Goal: Task Accomplishment & Management: Manage account settings

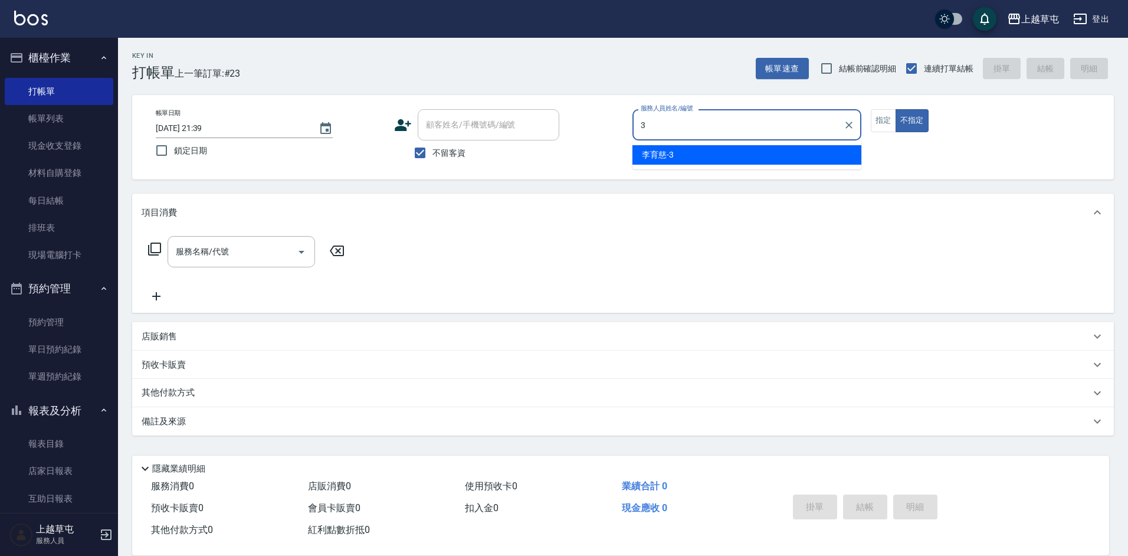
type input "[PERSON_NAME]-3"
type button "false"
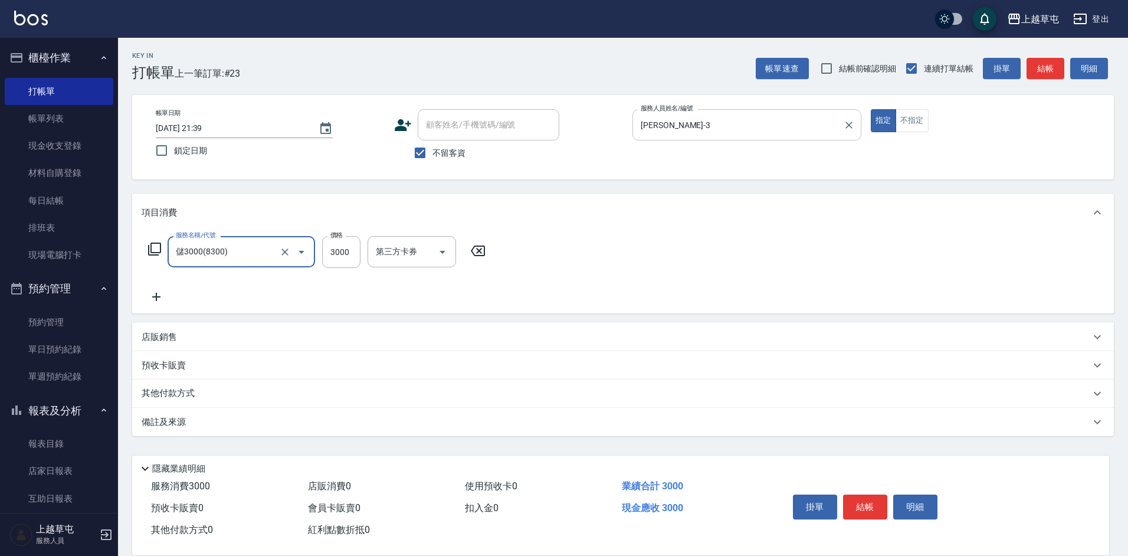
type input "儲3000(8300)"
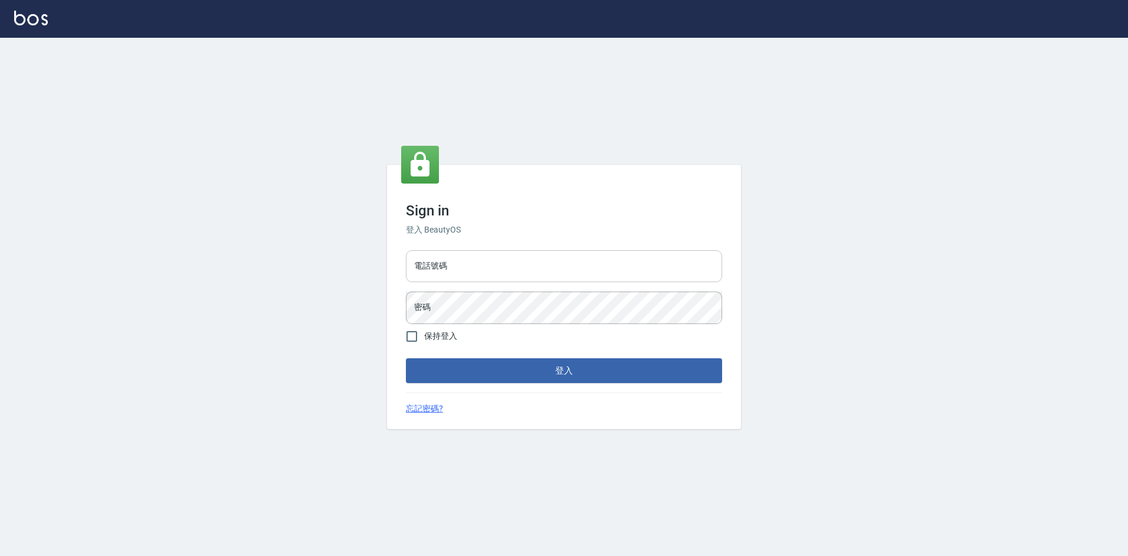
click at [658, 257] on input "電話號碼" at bounding box center [564, 266] width 316 height 32
type input "2380118"
click at [406, 358] on button "登入" at bounding box center [564, 370] width 316 height 25
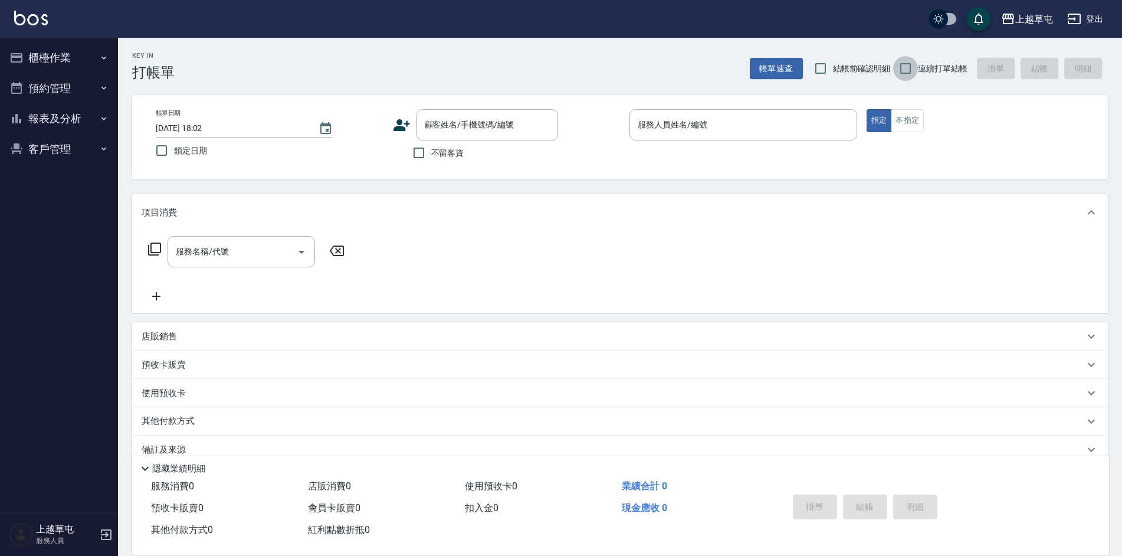
click at [909, 76] on input "連續打單結帳" at bounding box center [905, 68] width 25 height 25
checkbox input "true"
click at [422, 156] on input "不留客資" at bounding box center [419, 152] width 25 height 25
checkbox input "true"
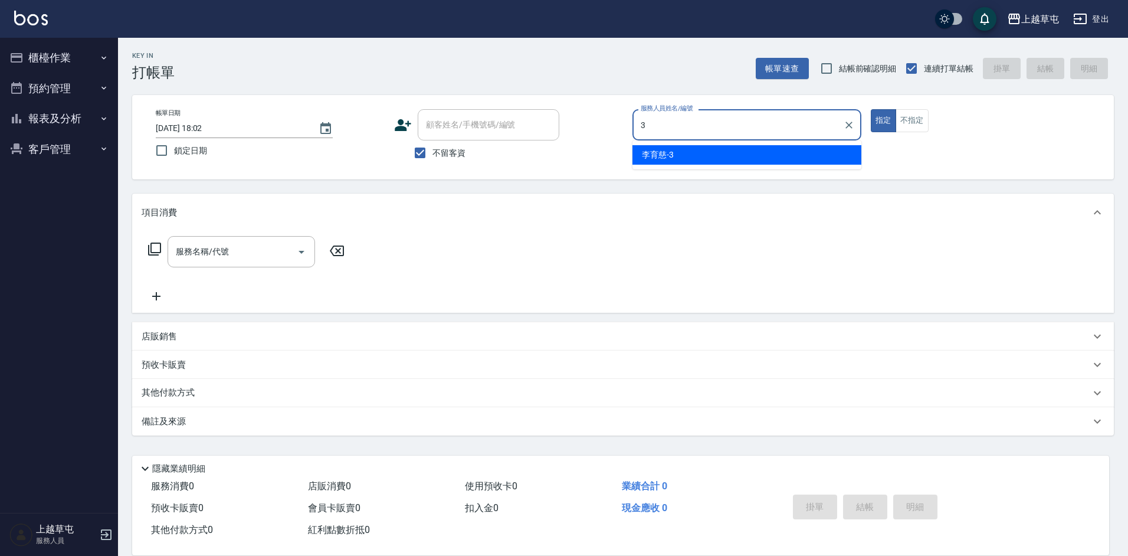
type input "[PERSON_NAME]-3"
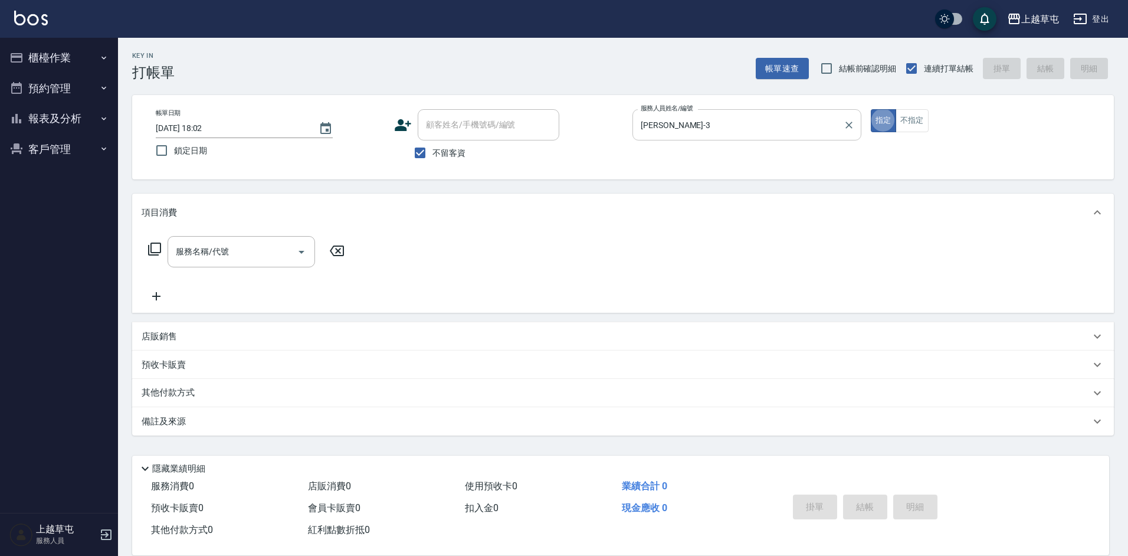
type button "true"
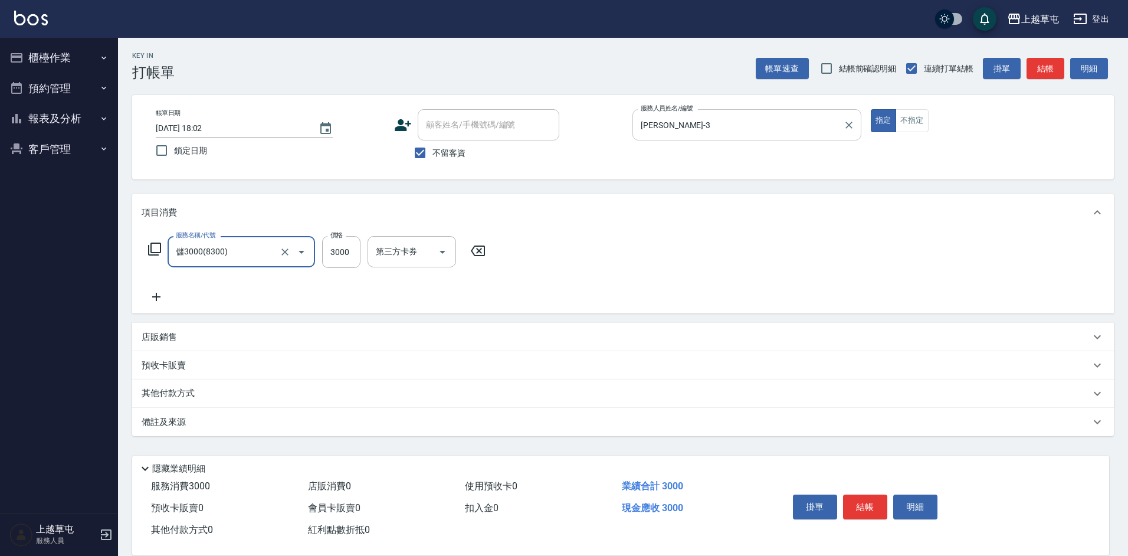
type input "儲3000(8300)"
type input "4000"
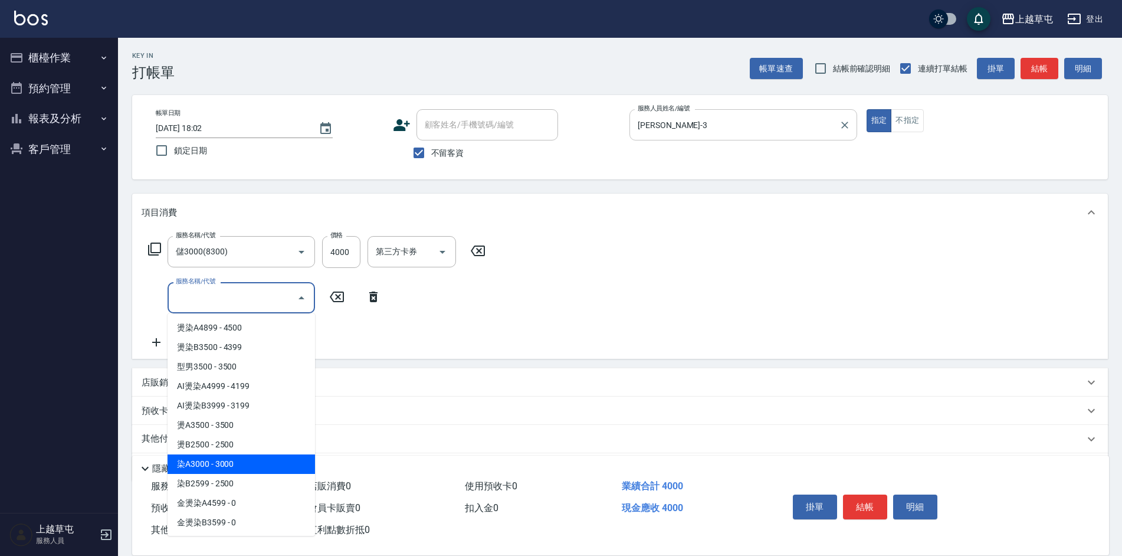
type input "染A3000(41)"
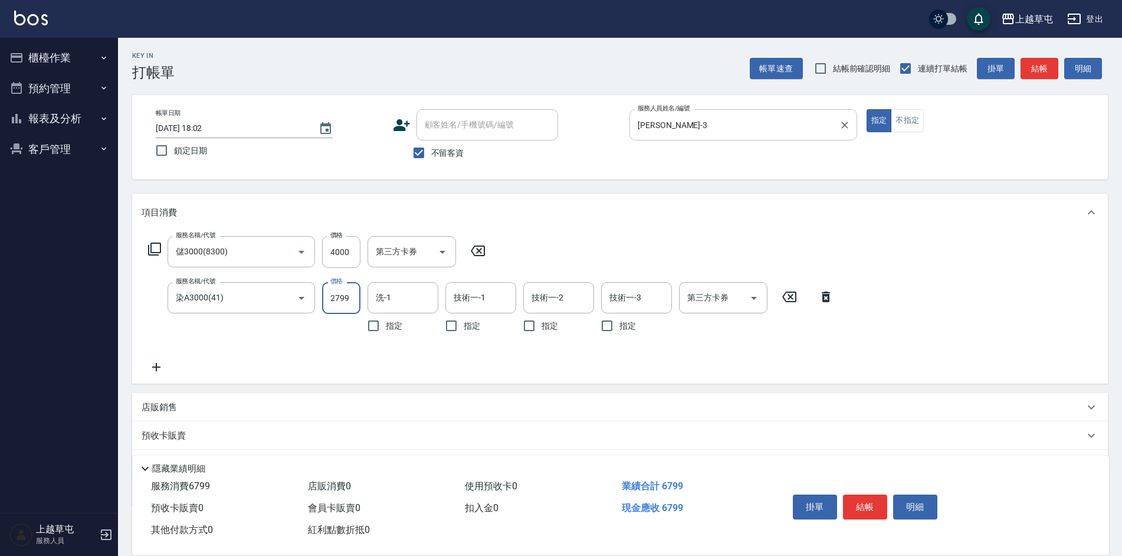
type input "2799"
type input "林采儀-7"
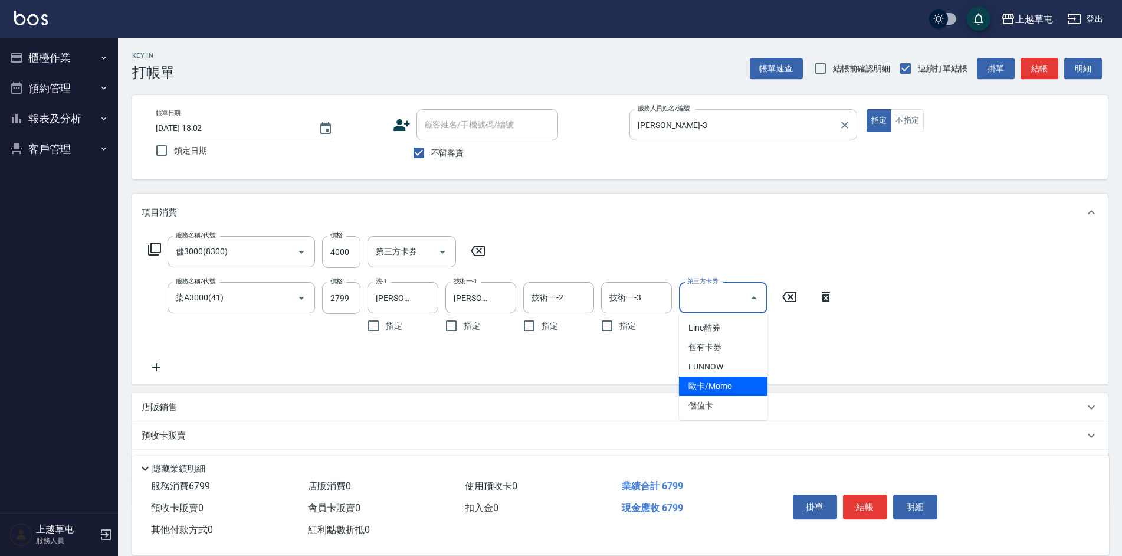
type input "儲值卡"
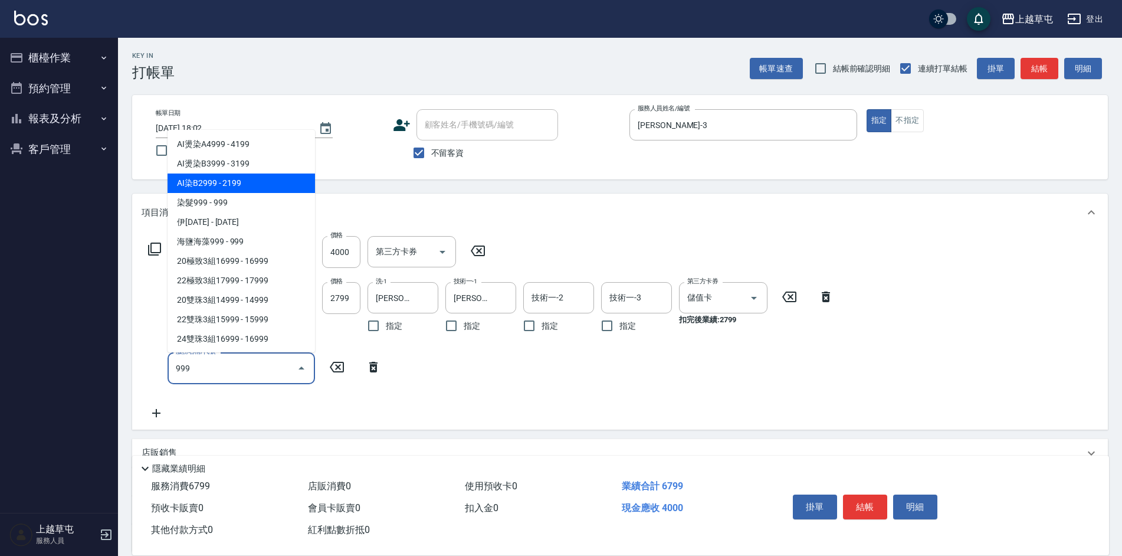
type input "AI染B2999(411)"
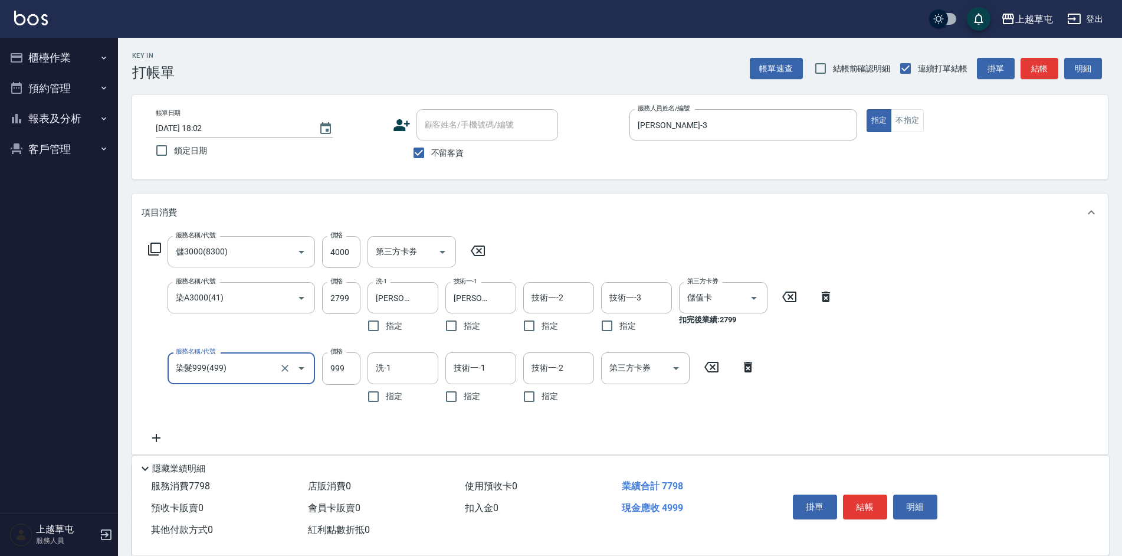
type input "染髮999(499)"
type input "1200"
type input "林采儀-7"
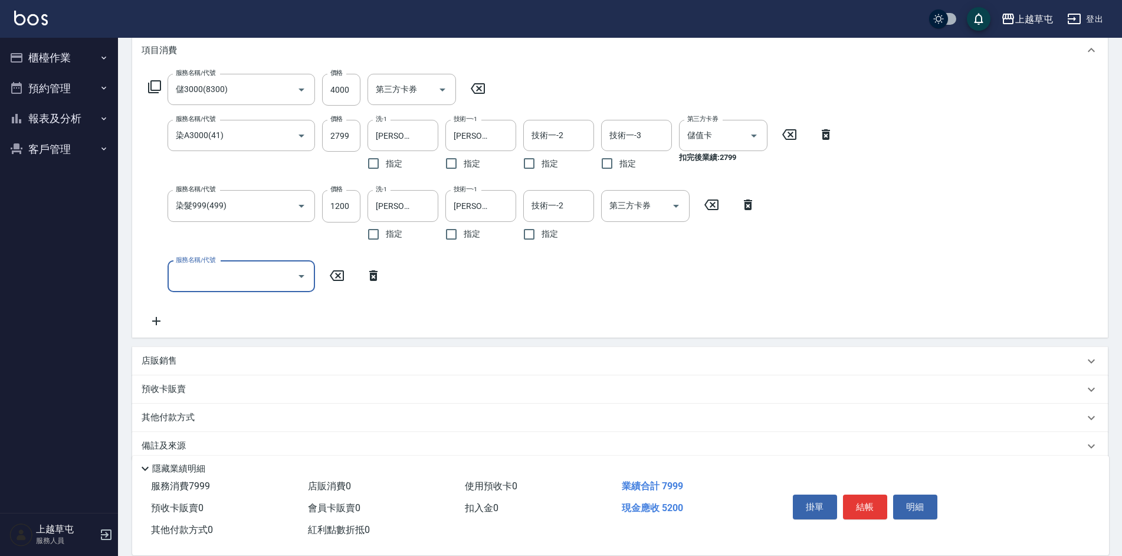
scroll to position [177, 0]
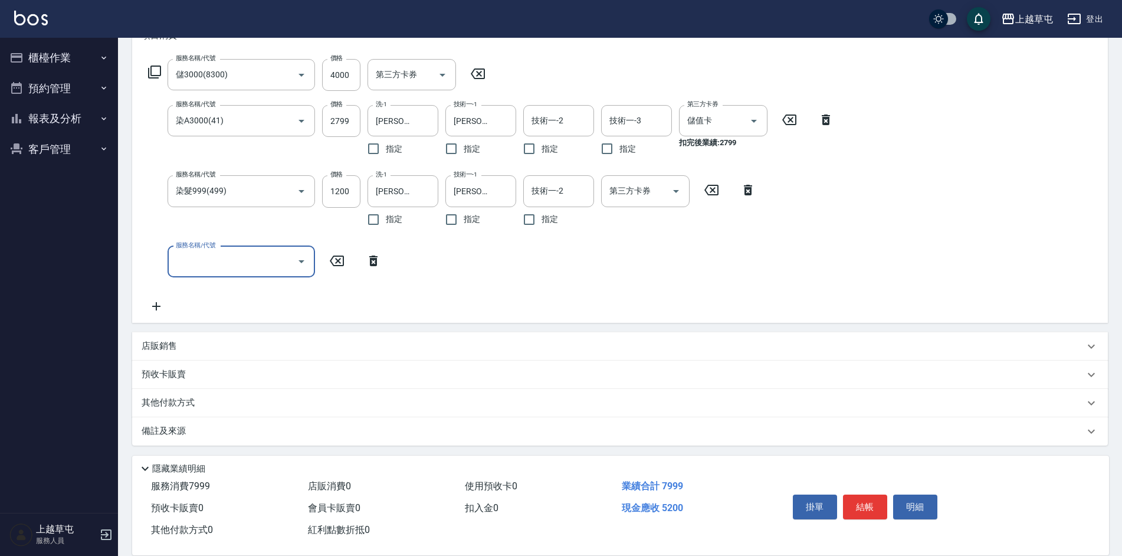
click at [172, 398] on p "其他付款方式" at bounding box center [171, 402] width 59 height 13
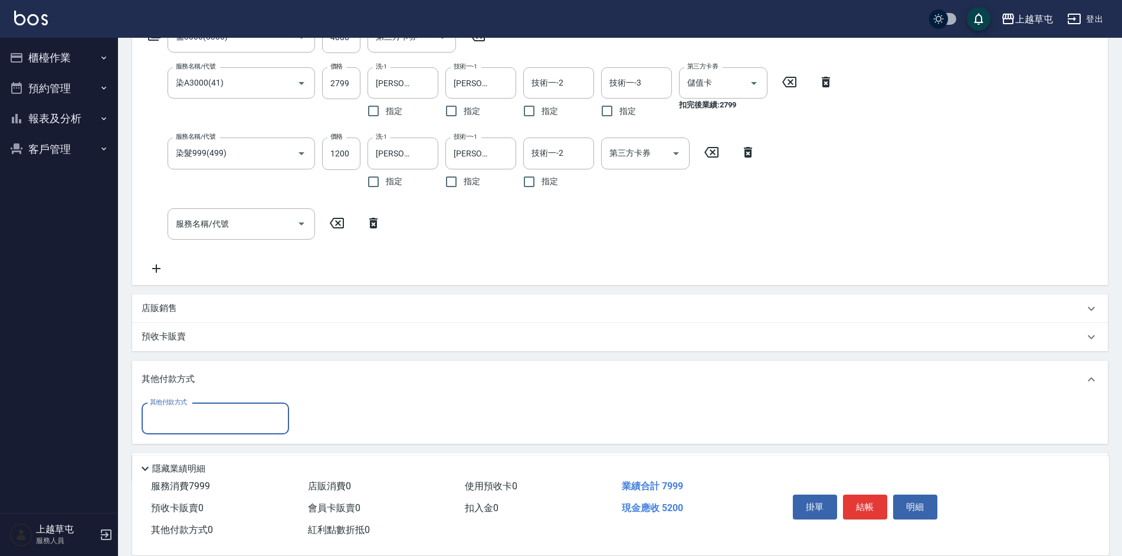
scroll to position [254, 0]
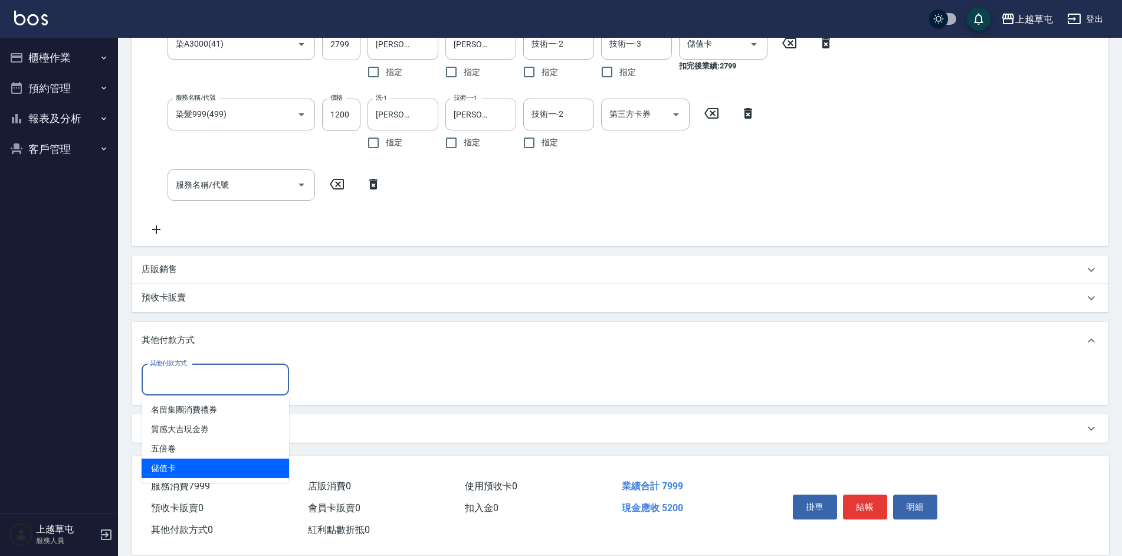
type input "儲值卡"
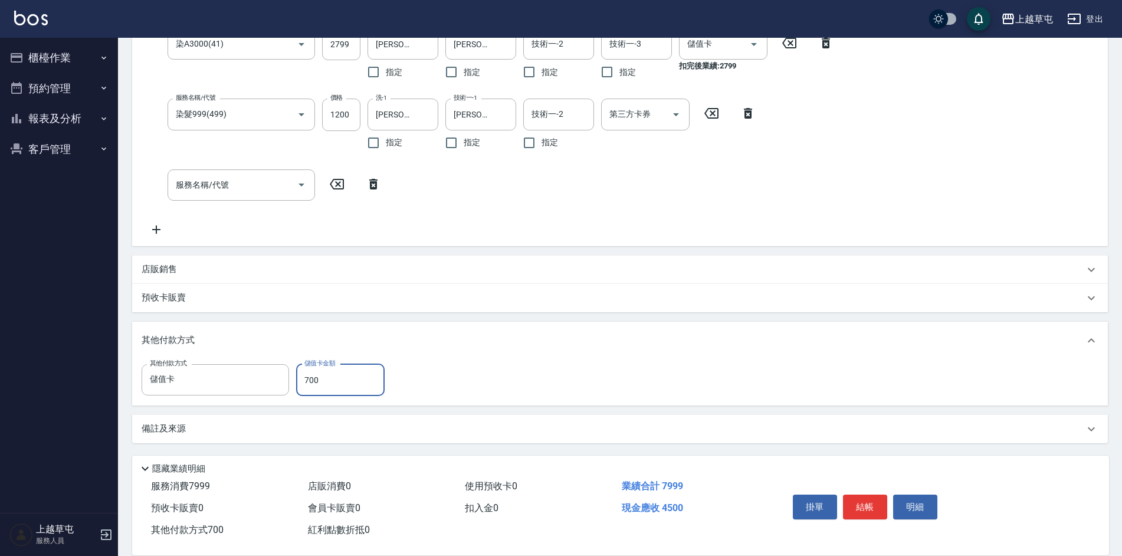
type input "700"
type input "2025/08/20 18:03"
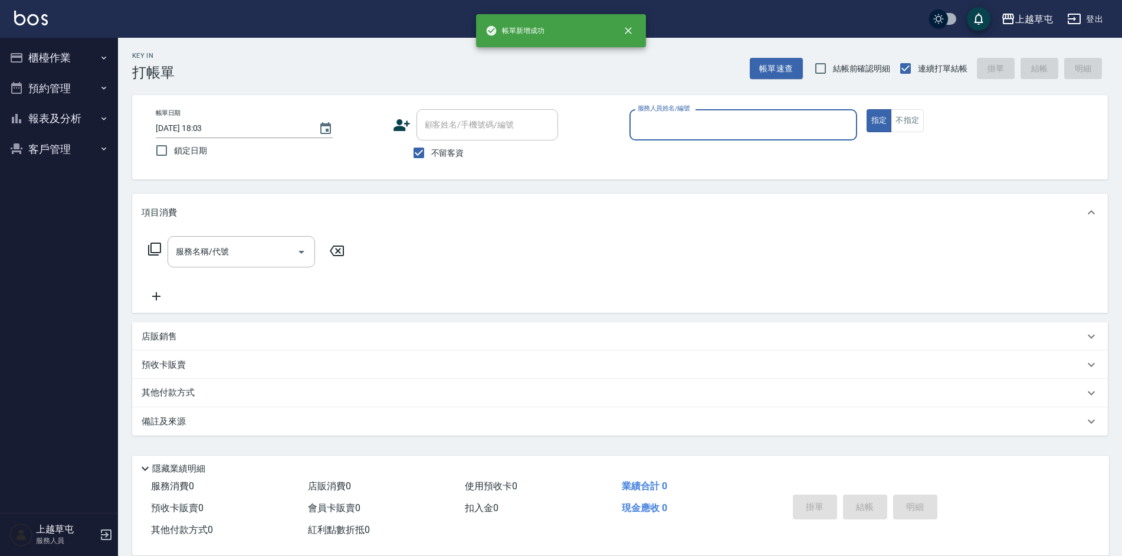
scroll to position [0, 0]
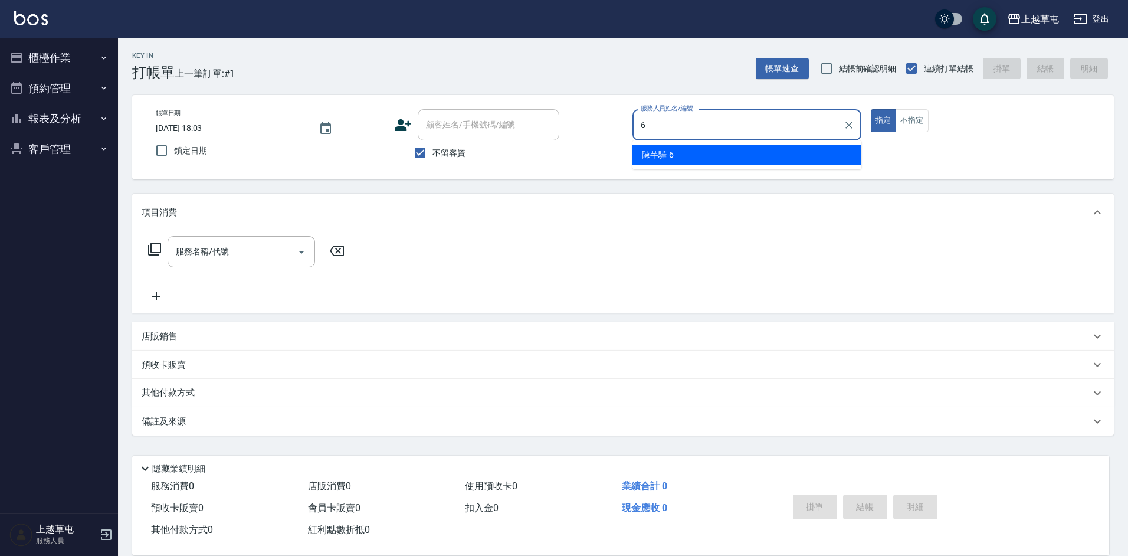
type input "陳芊驊-6"
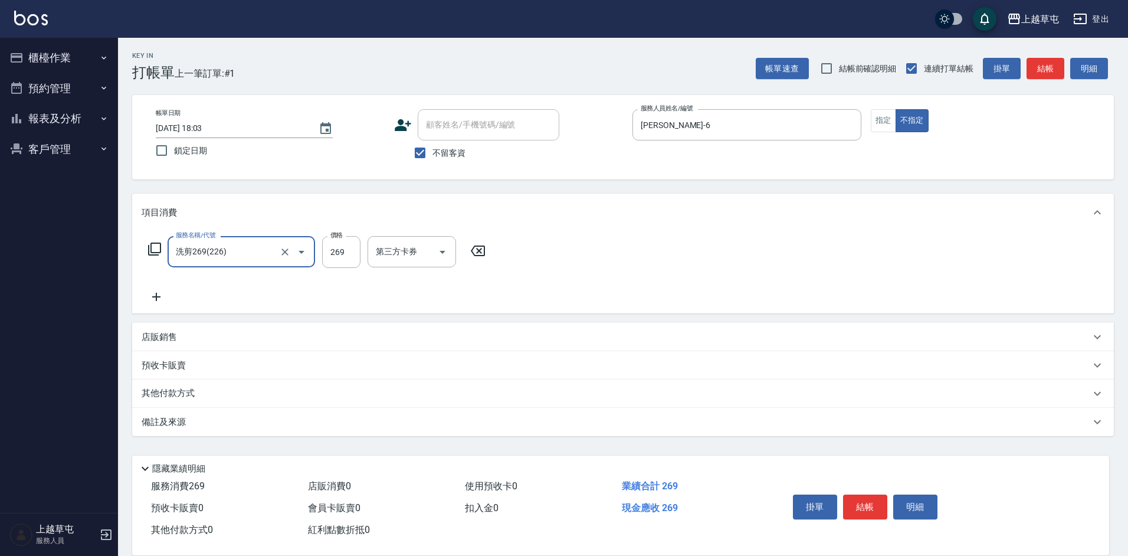
type input "洗剪269(226)"
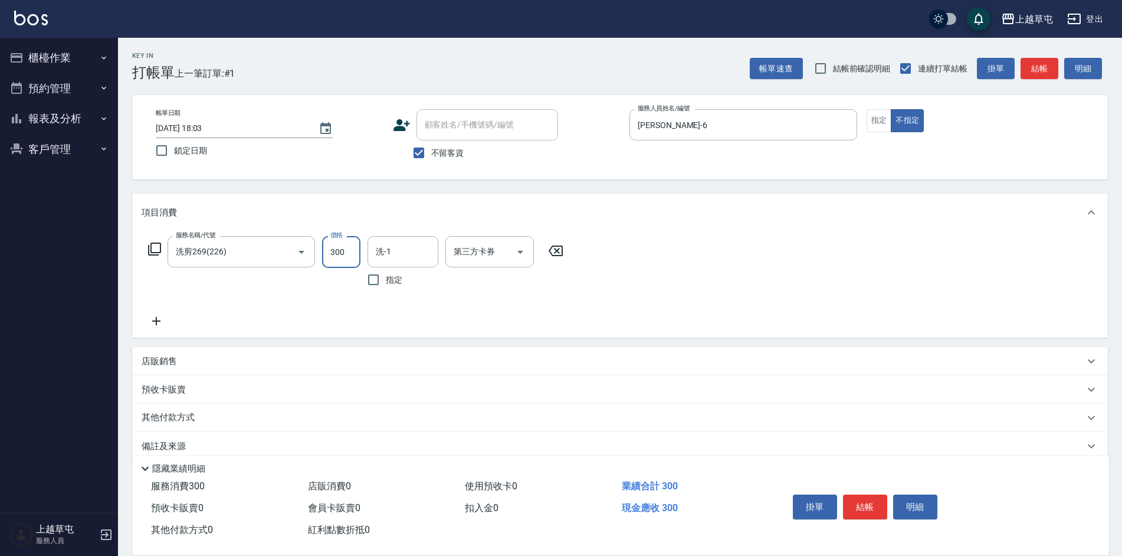
type input "300"
type input "林彥柏-35"
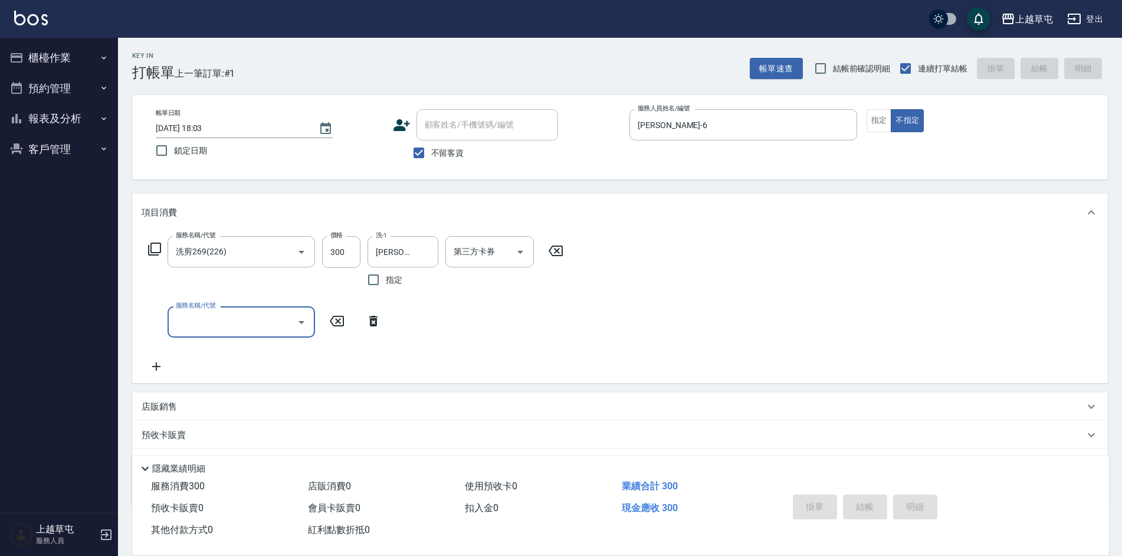
type input "2025/08/20 18:04"
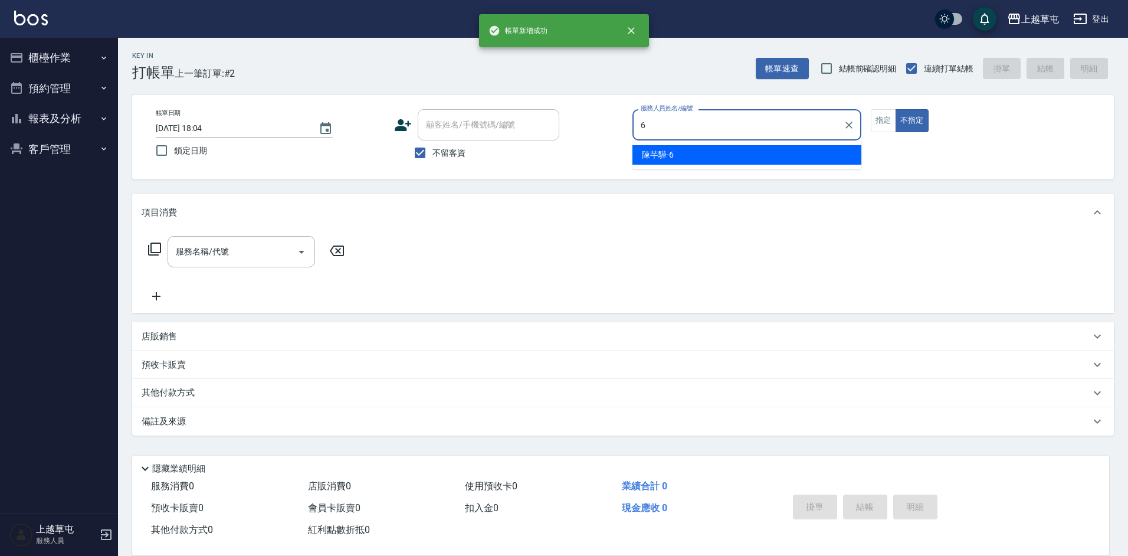
type input "陳芊驊-6"
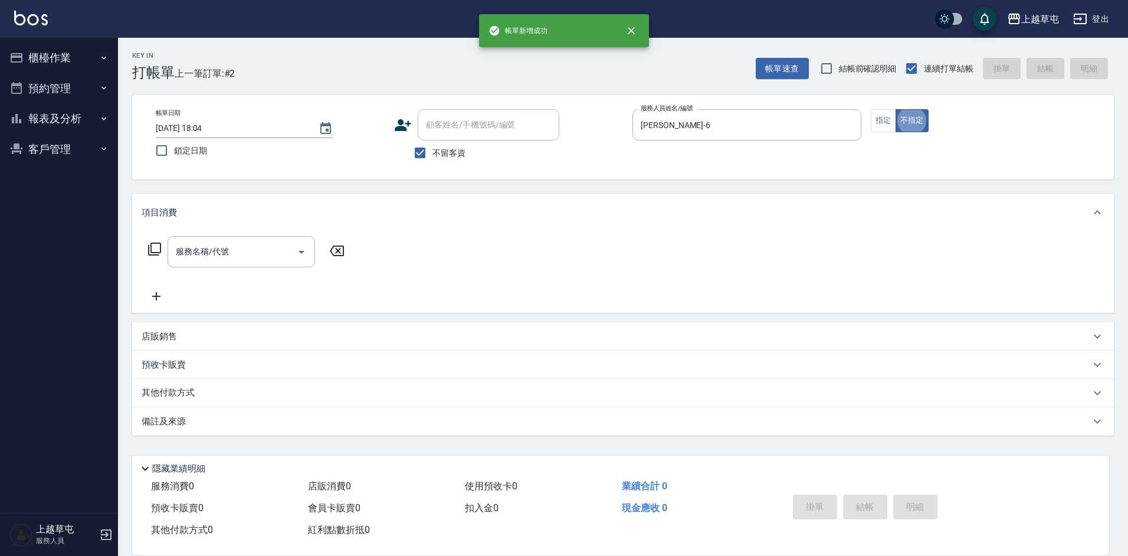
type button "false"
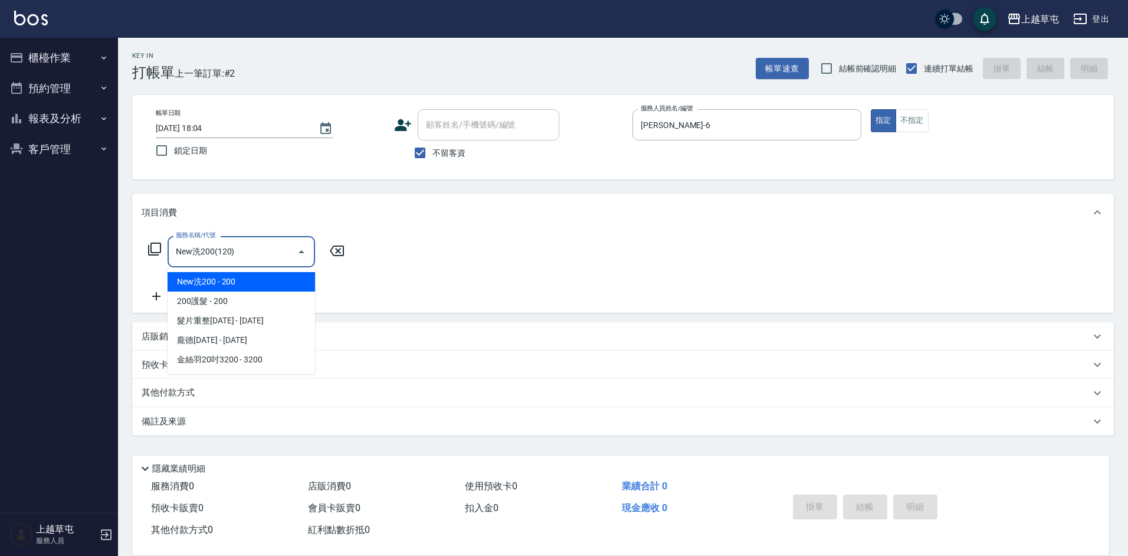
type input "New洗200(120)"
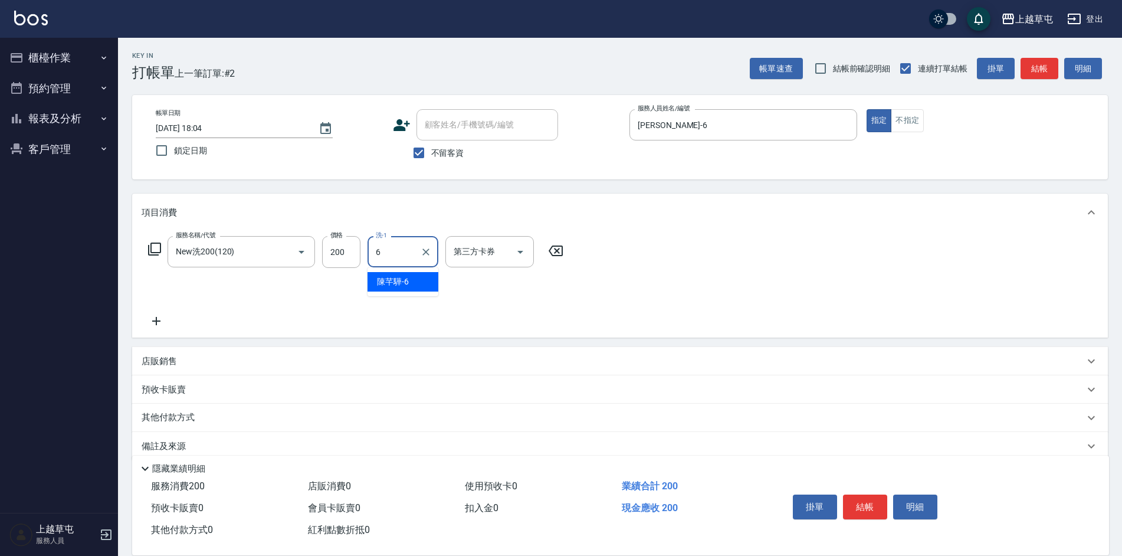
type input "陳芊驊-6"
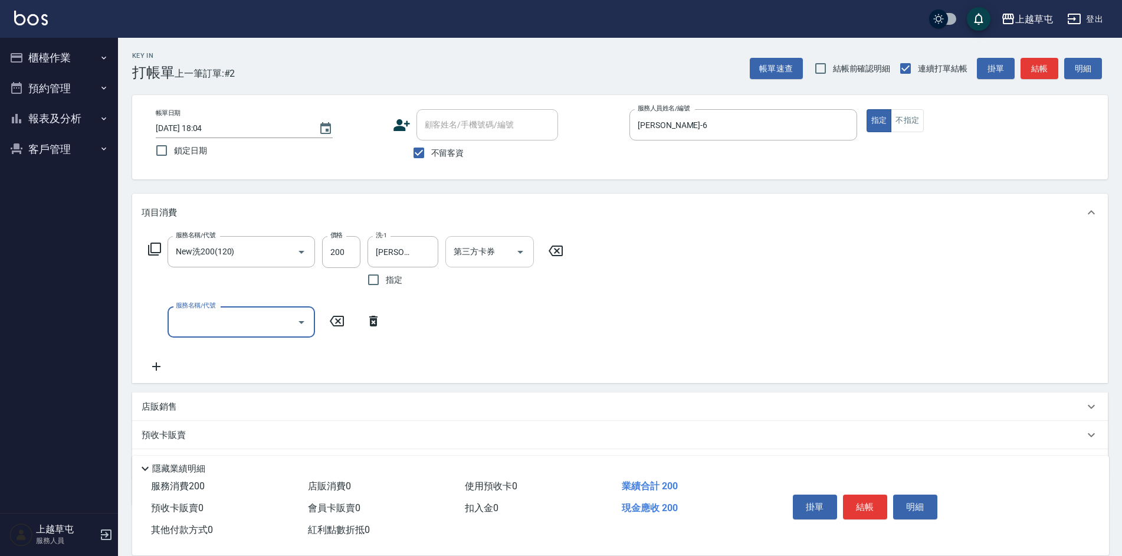
click at [468, 245] on div "第三方卡券 第三方卡券" at bounding box center [489, 251] width 88 height 31
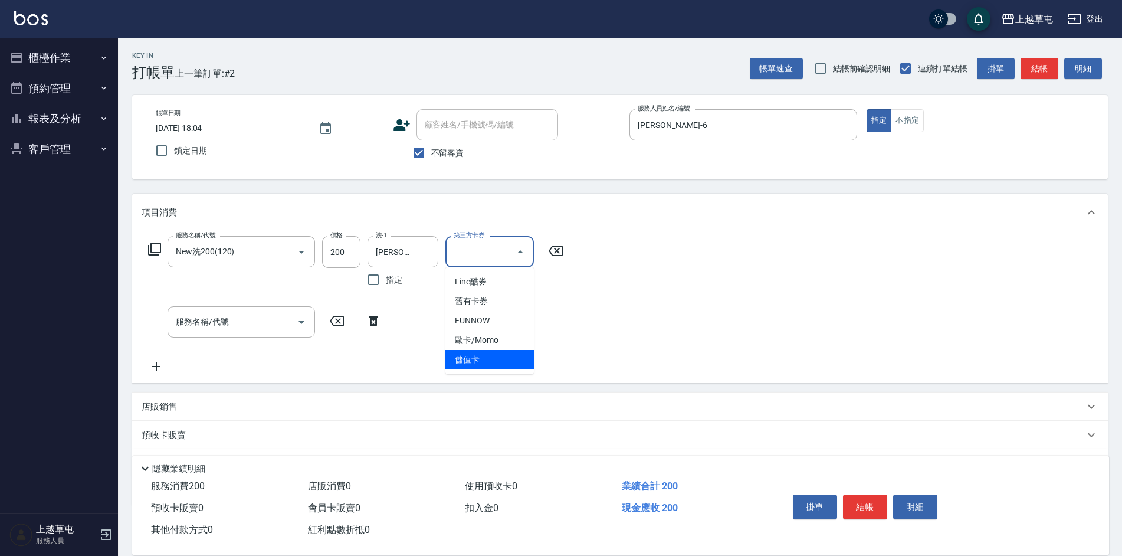
click at [479, 359] on span "儲值卡" at bounding box center [489, 359] width 88 height 19
type input "儲值卡"
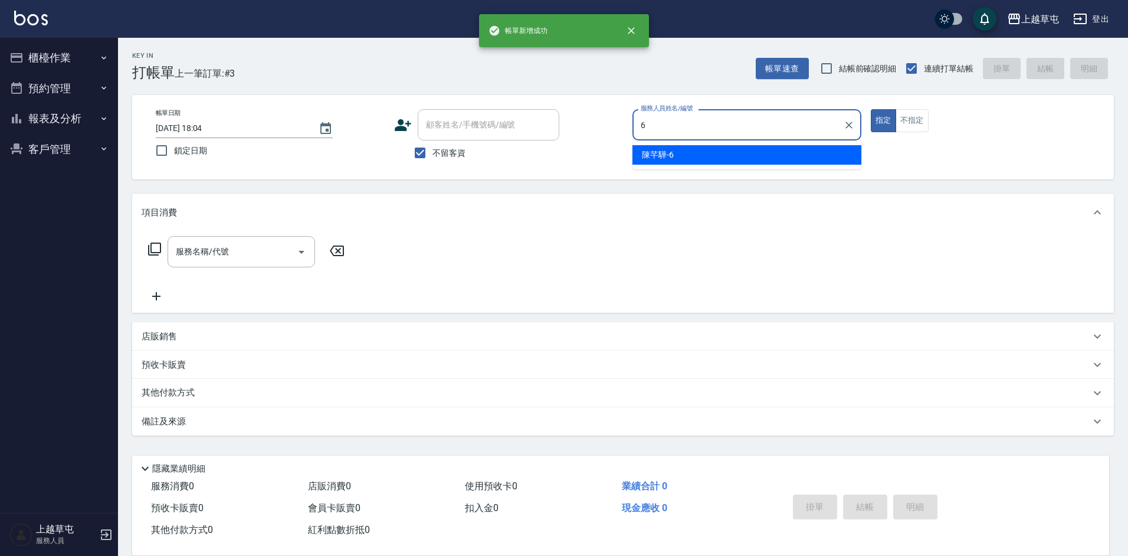
type input "陳芊驊-6"
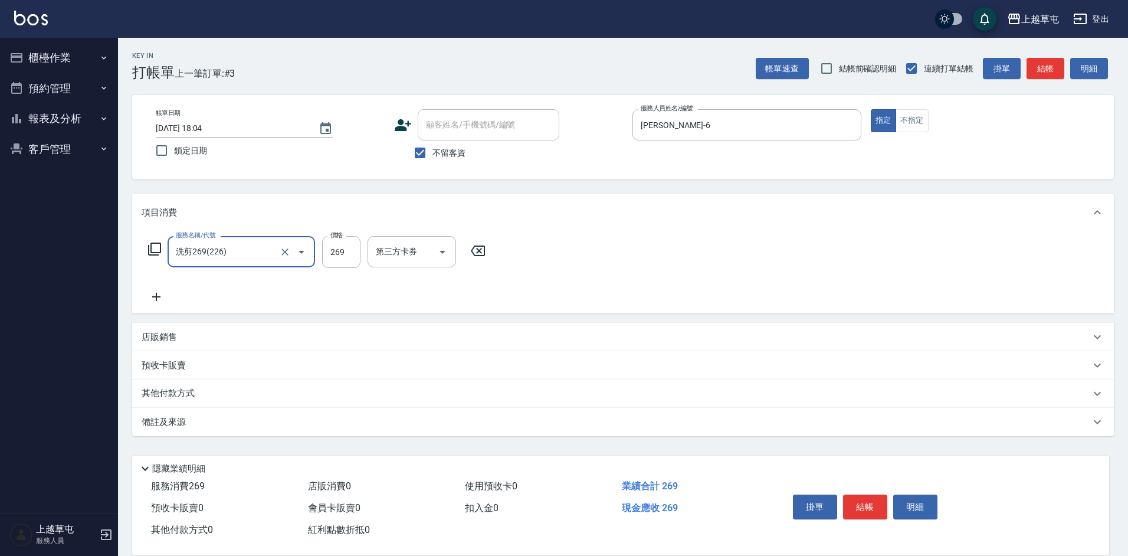
type input "洗剪269(226)"
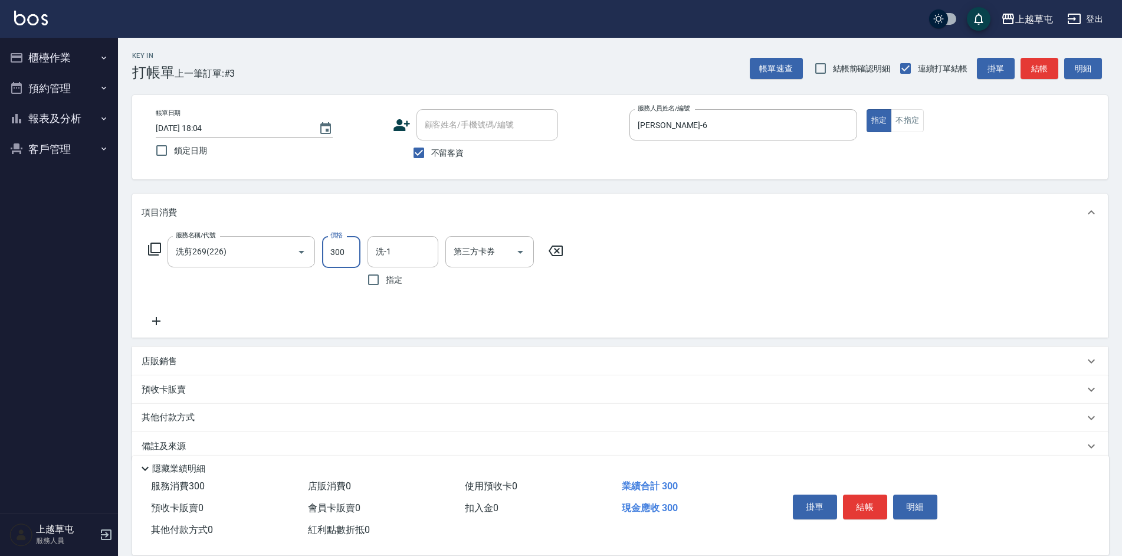
type input "300"
type input "林彥柏-35"
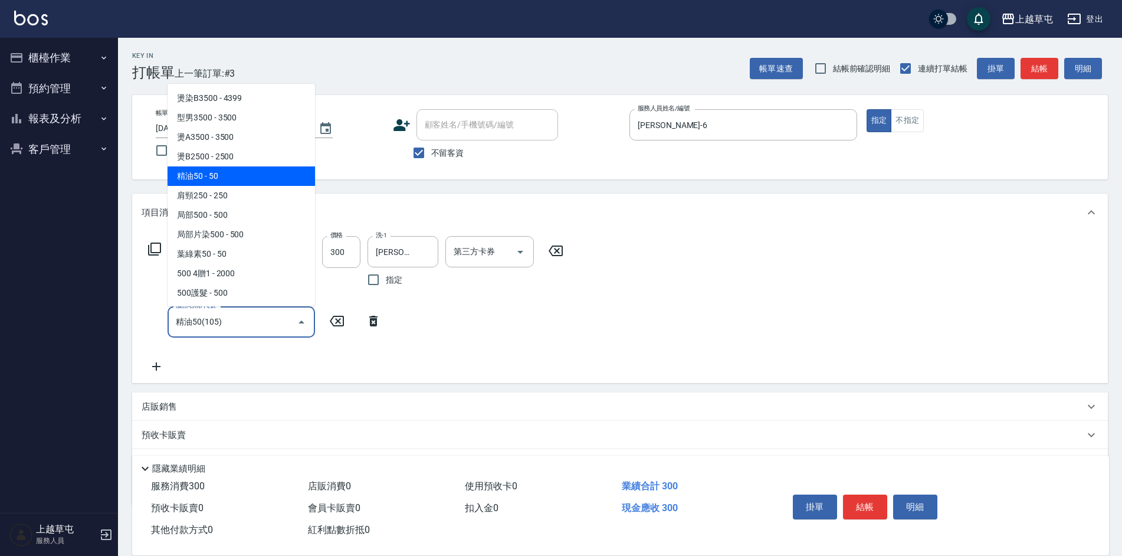
type input "精油50(105)"
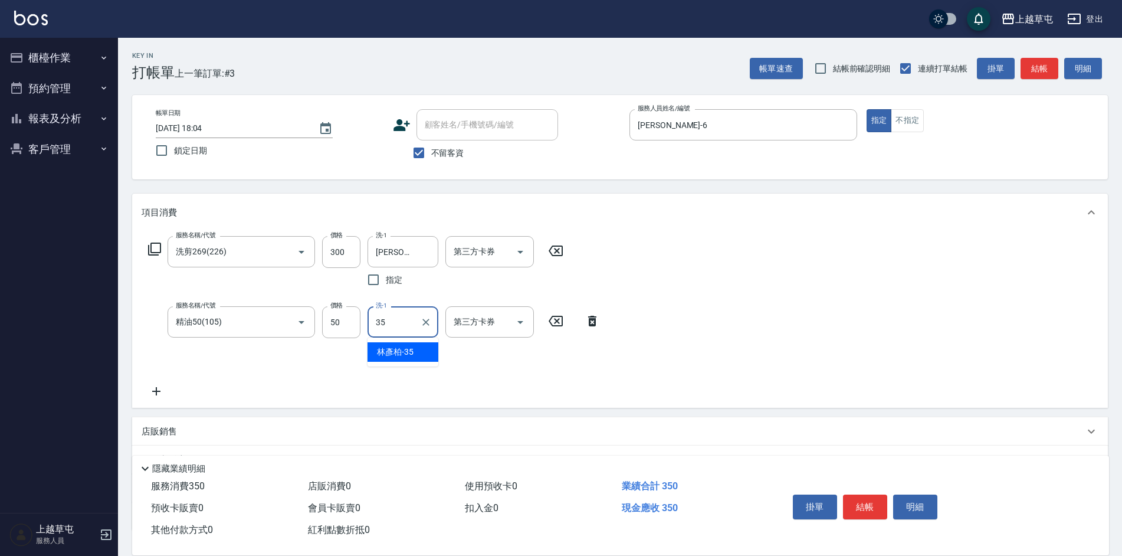
type input "林彥柏-35"
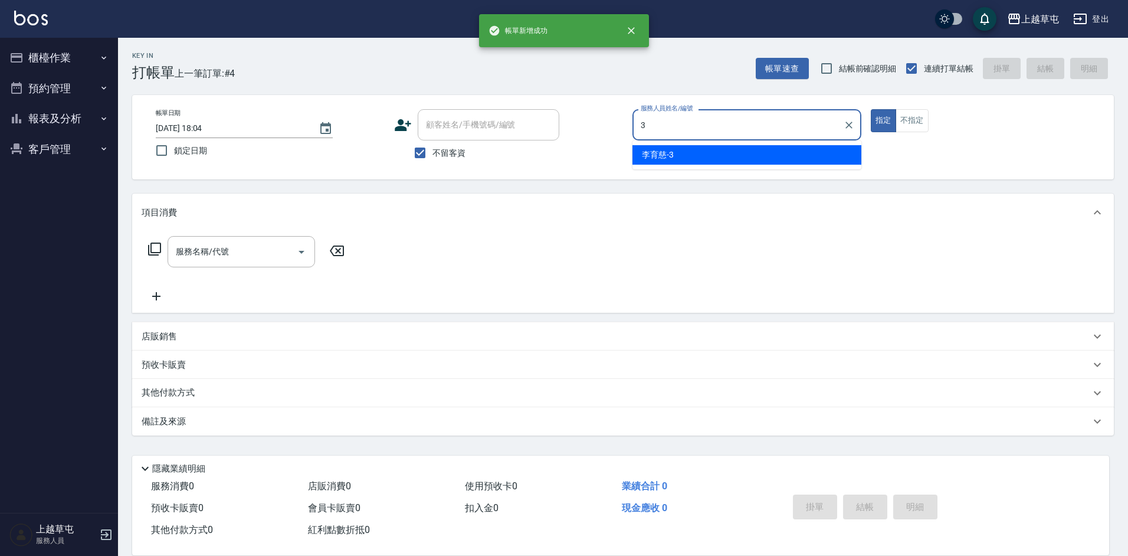
type input "[PERSON_NAME]-3"
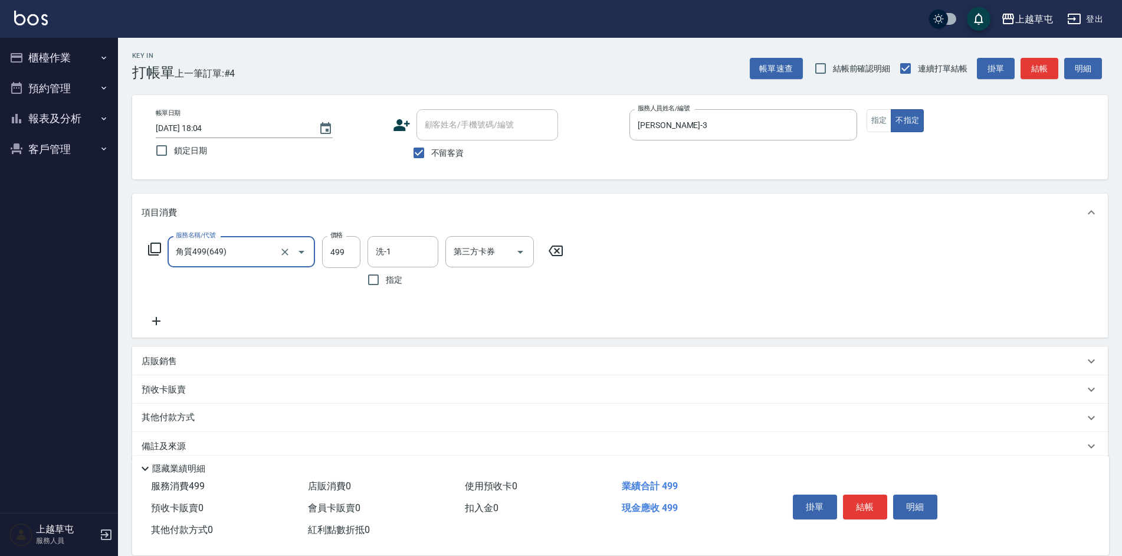
type input "角質499(649)"
type input "林彥柏-35"
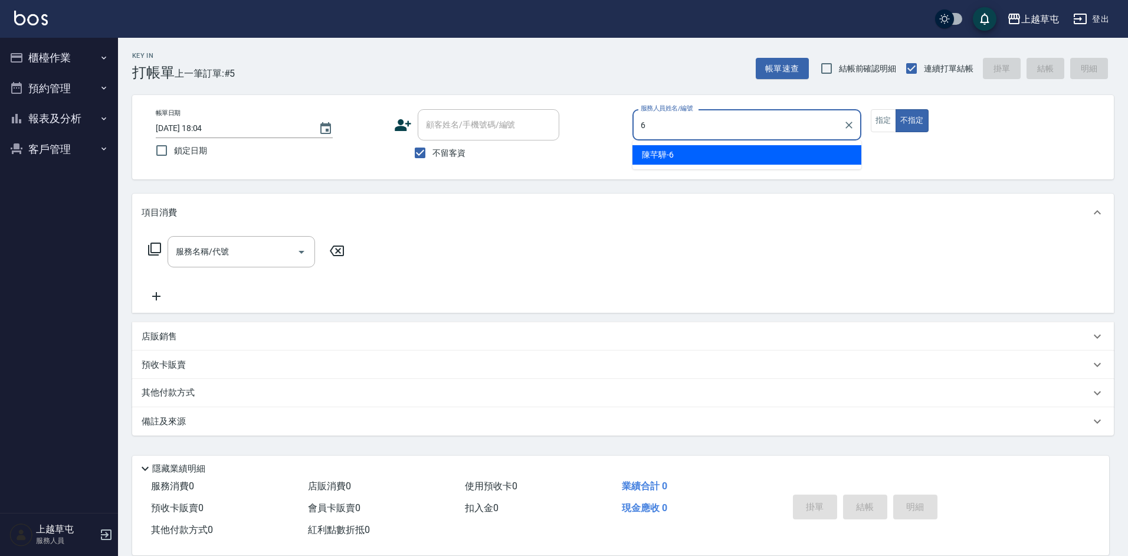
type input "陳芊驊-6"
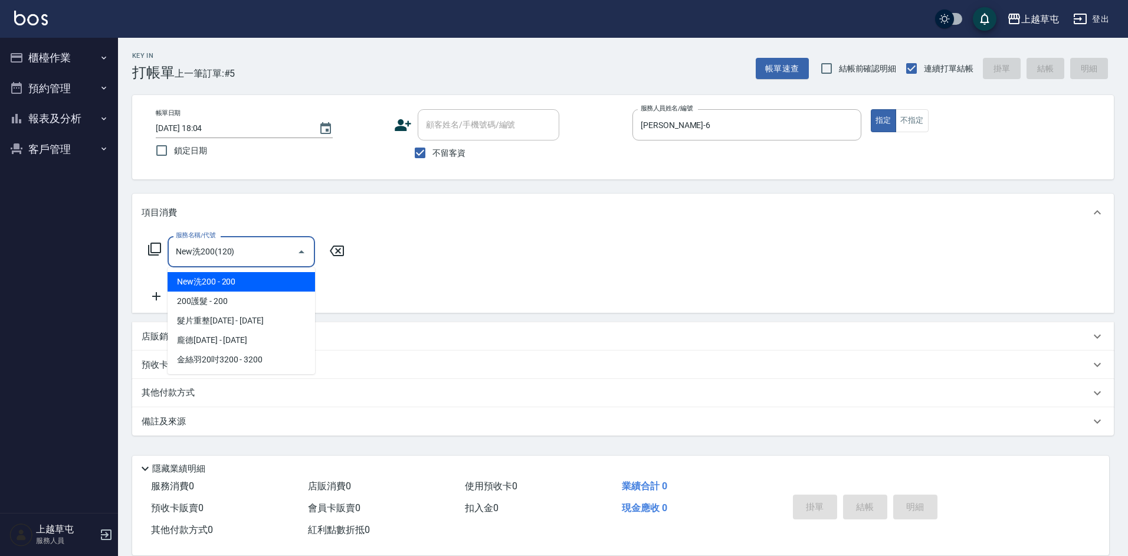
type input "New洗200(120)"
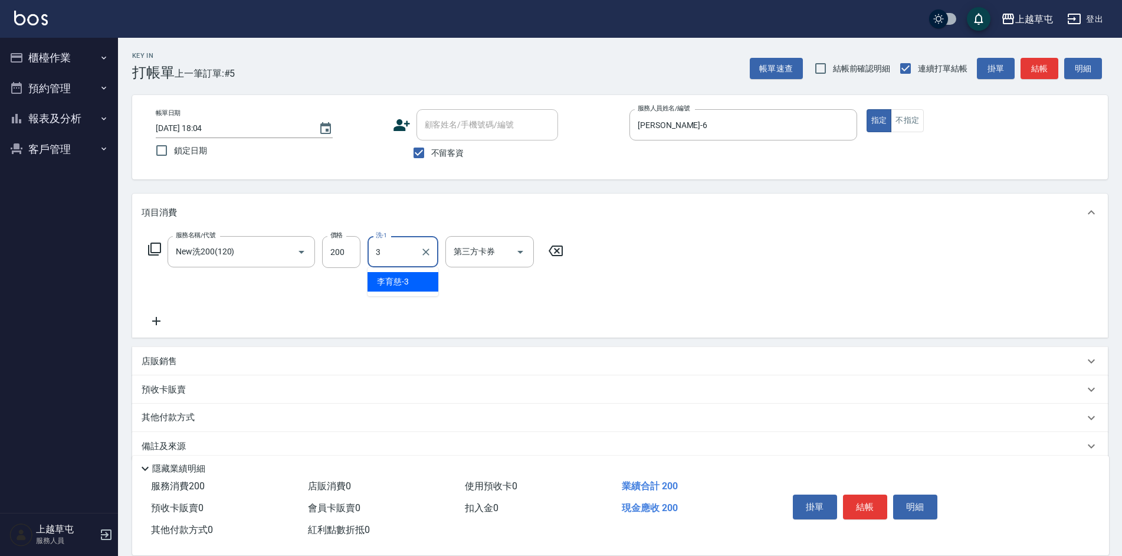
type input "[PERSON_NAME]-3"
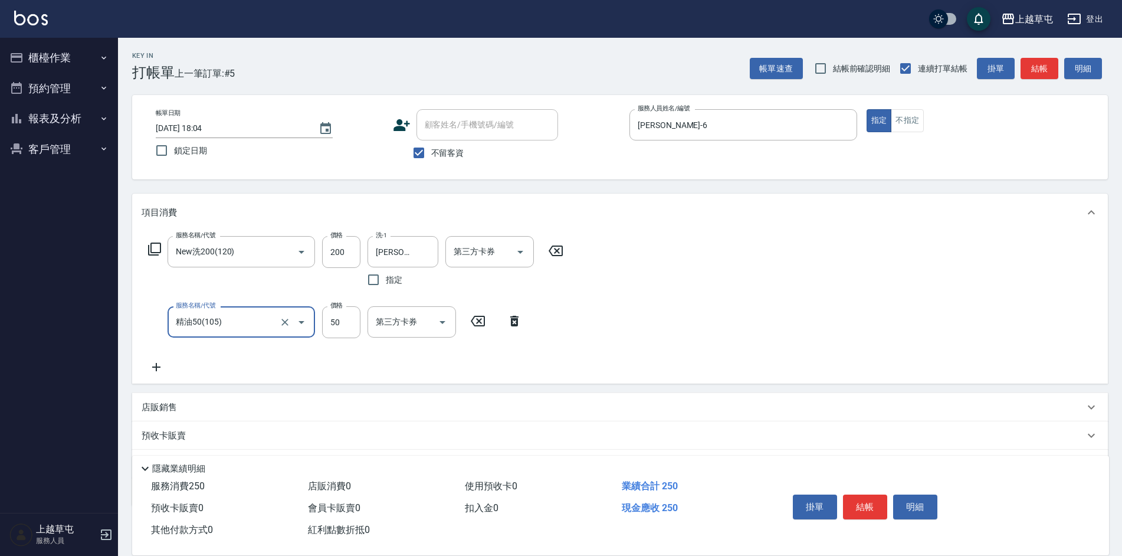
type input "精油50(105)"
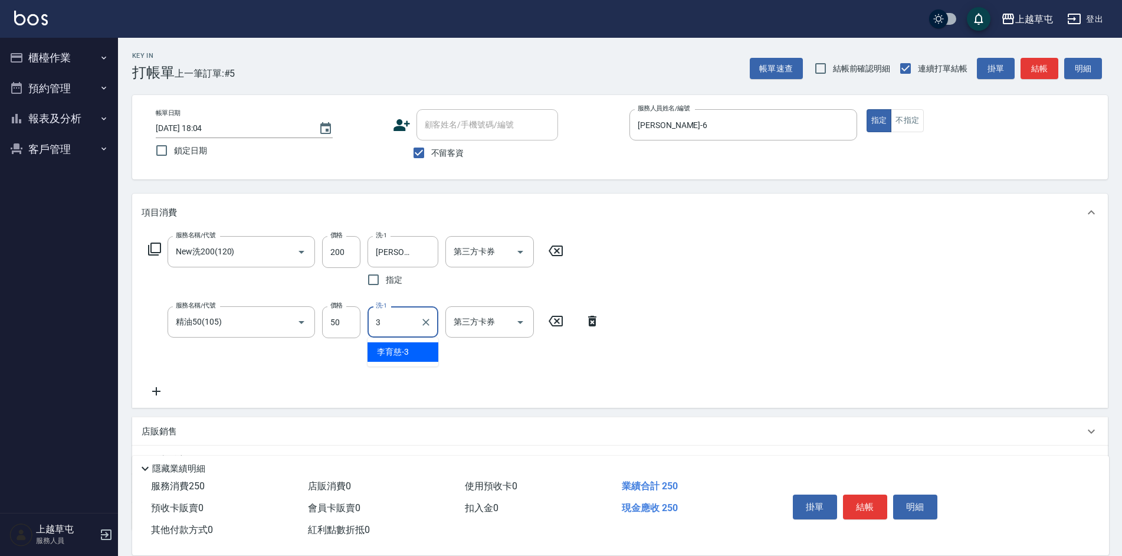
type input "[PERSON_NAME]-3"
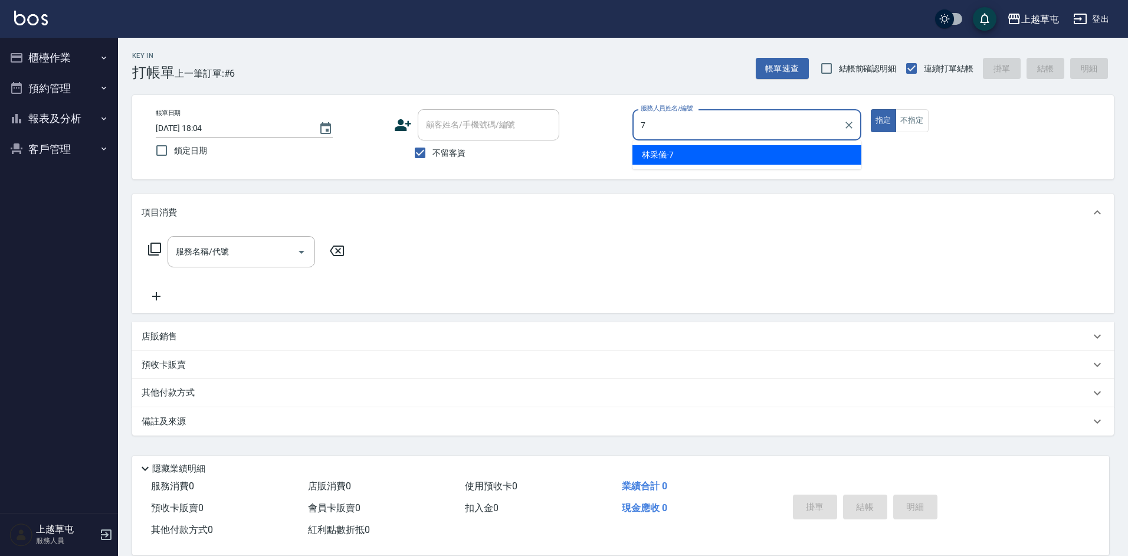
type input "林采儀-7"
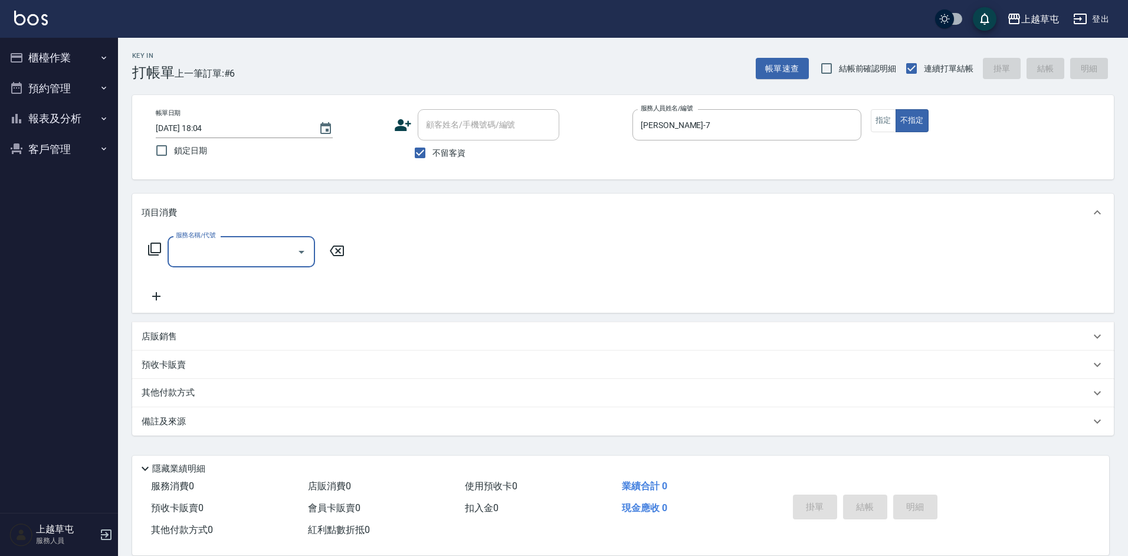
type input "3"
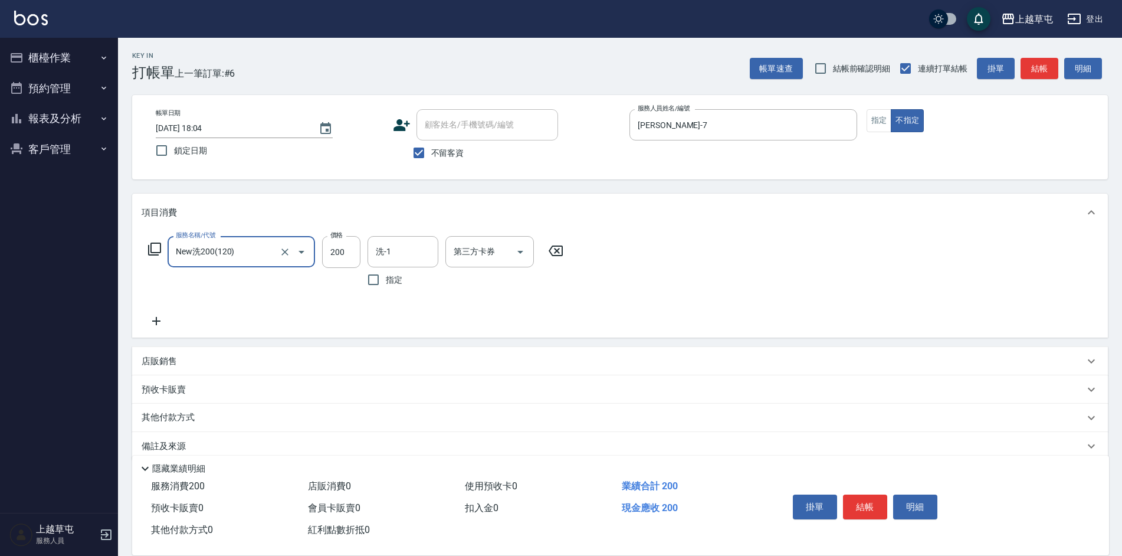
type input "New洗200(120)"
type input "林彥柏-35"
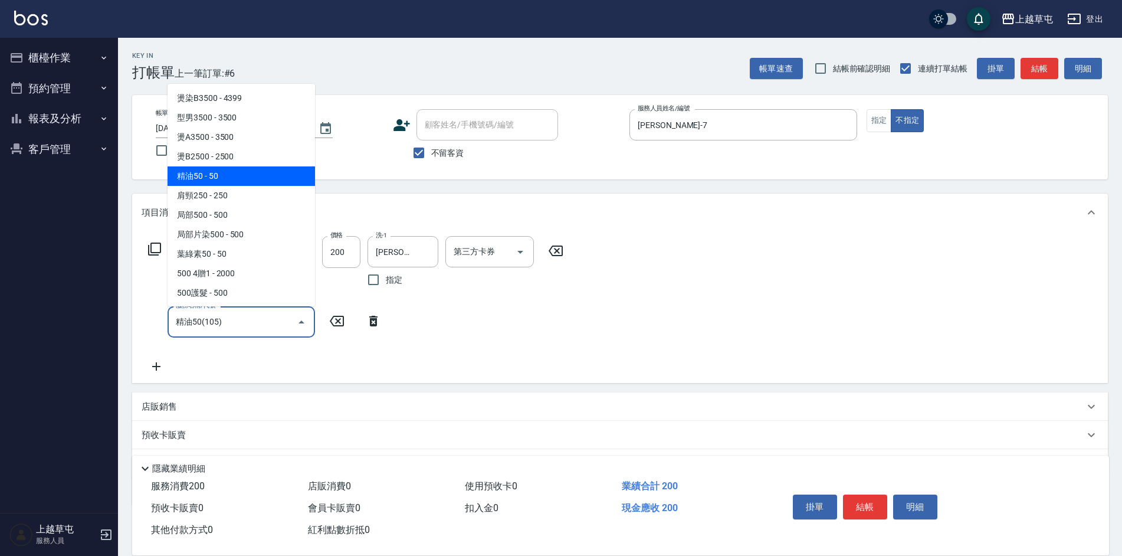
type input "精油50(105)"
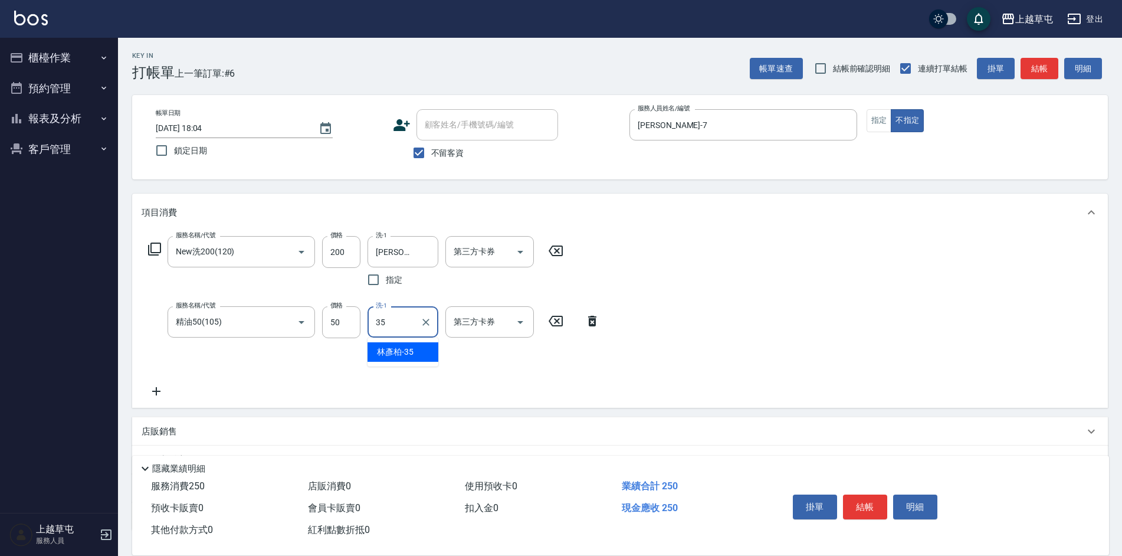
type input "林彥柏-35"
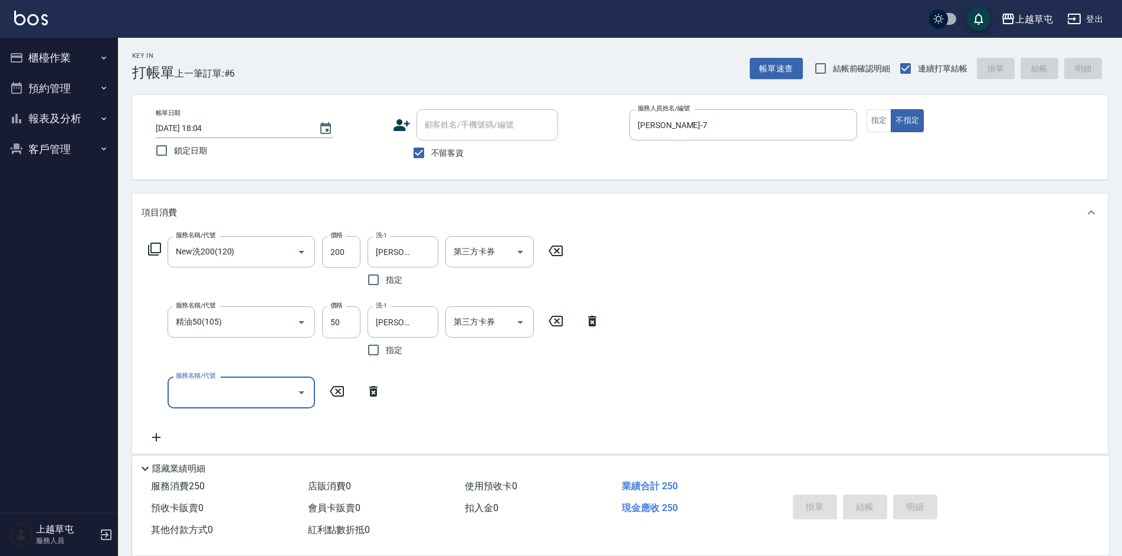
type input "2025/08/20 18:05"
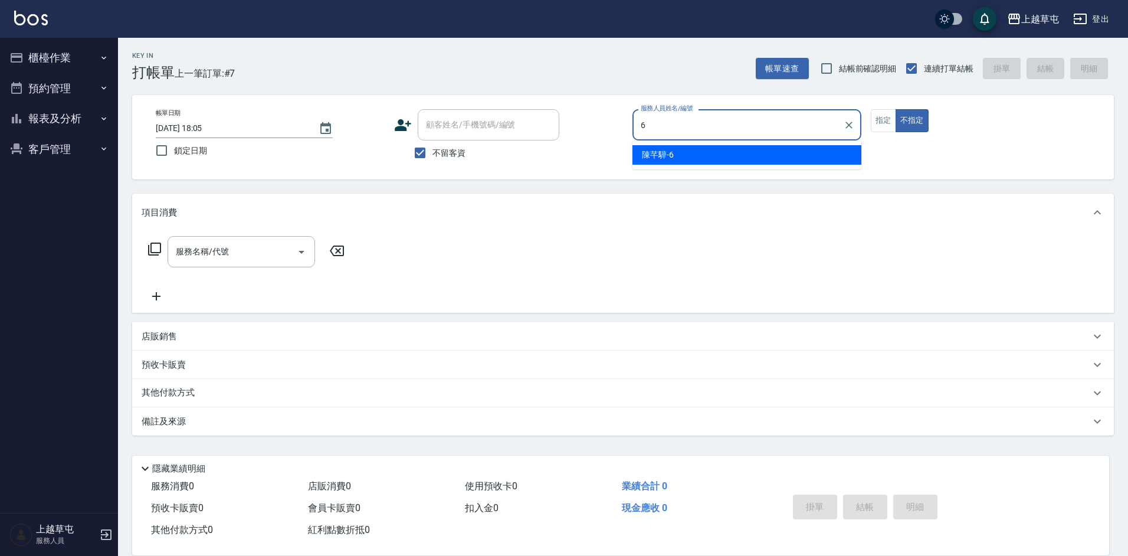
type input "陳芊驊-6"
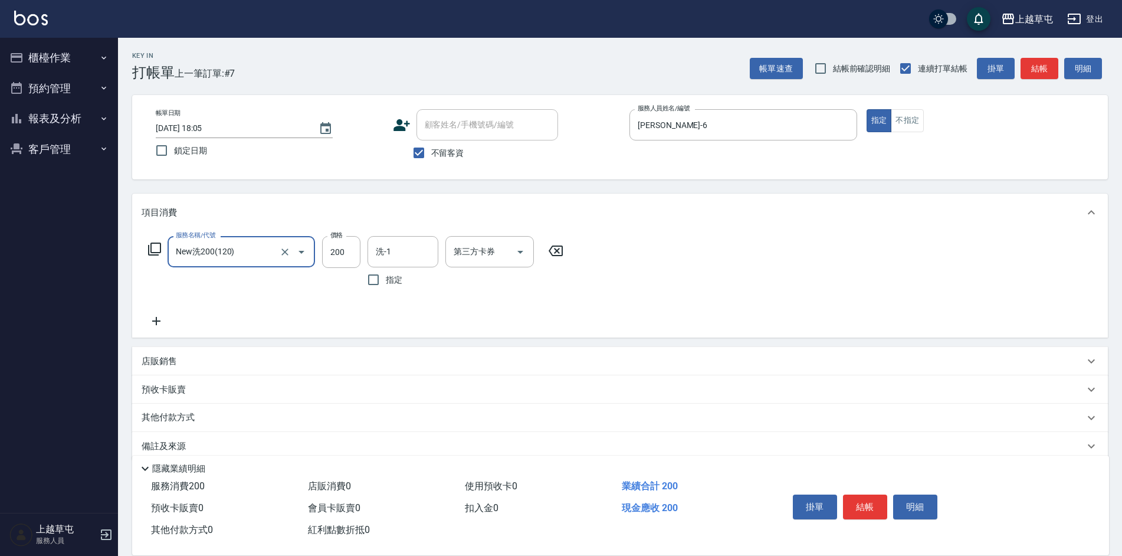
type input "New洗200(120)"
type input "林彥柏-35"
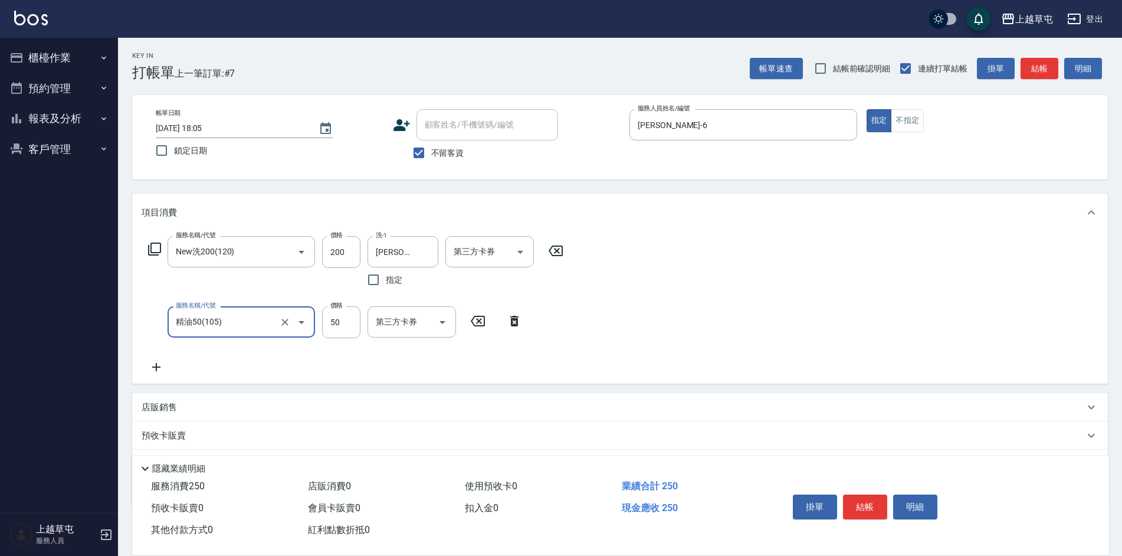
type input "精油50(105)"
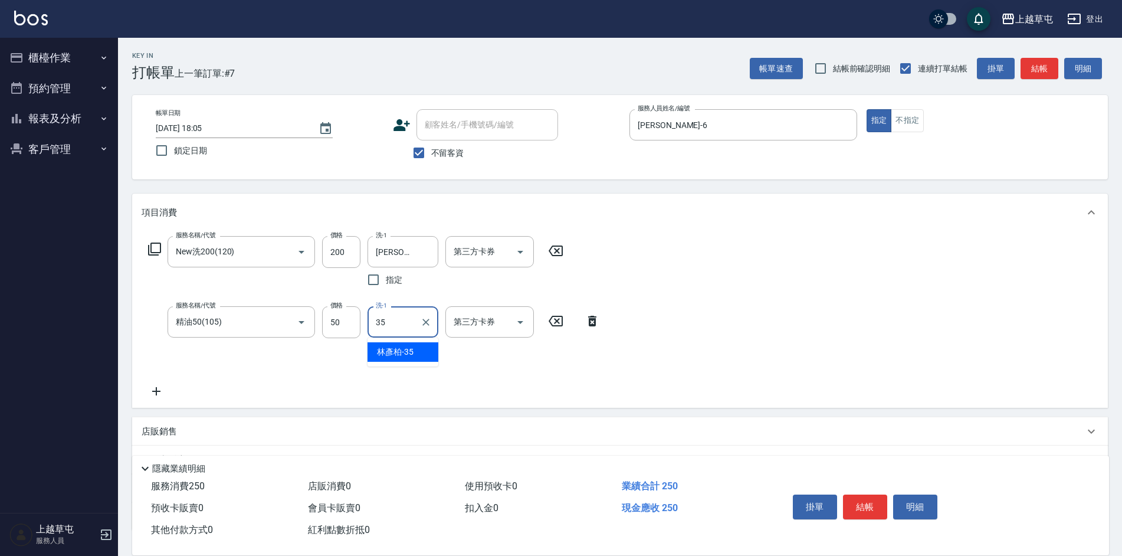
type input "林彥柏-35"
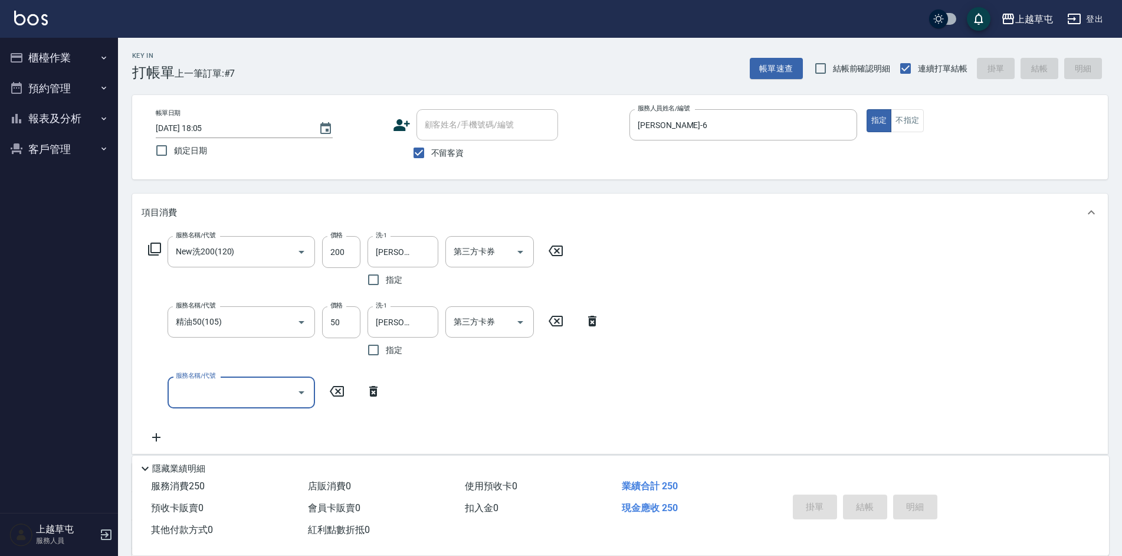
type input "2025/08/20 18:07"
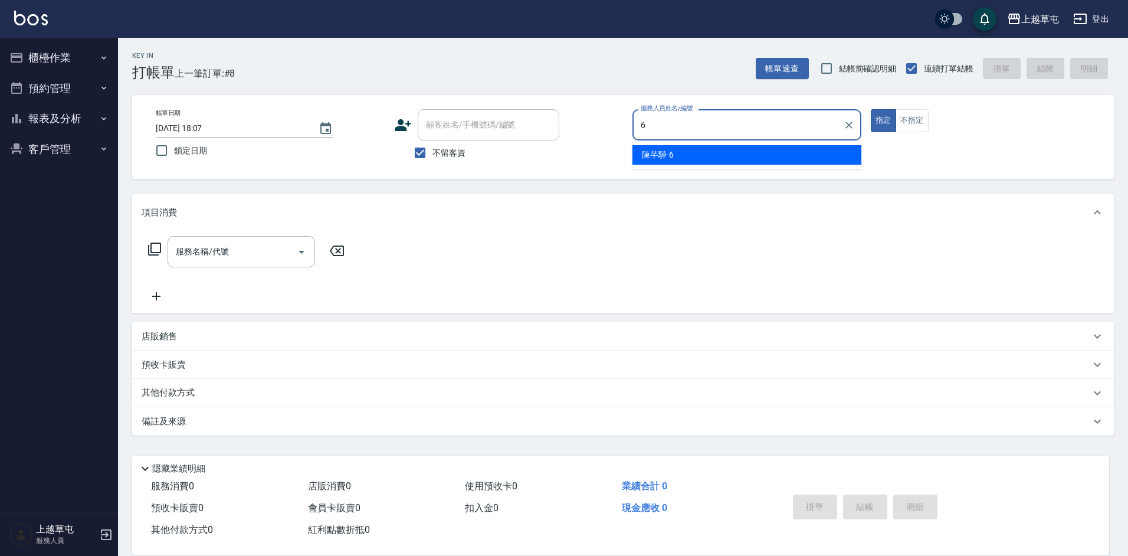
type input "陳芊驊-6"
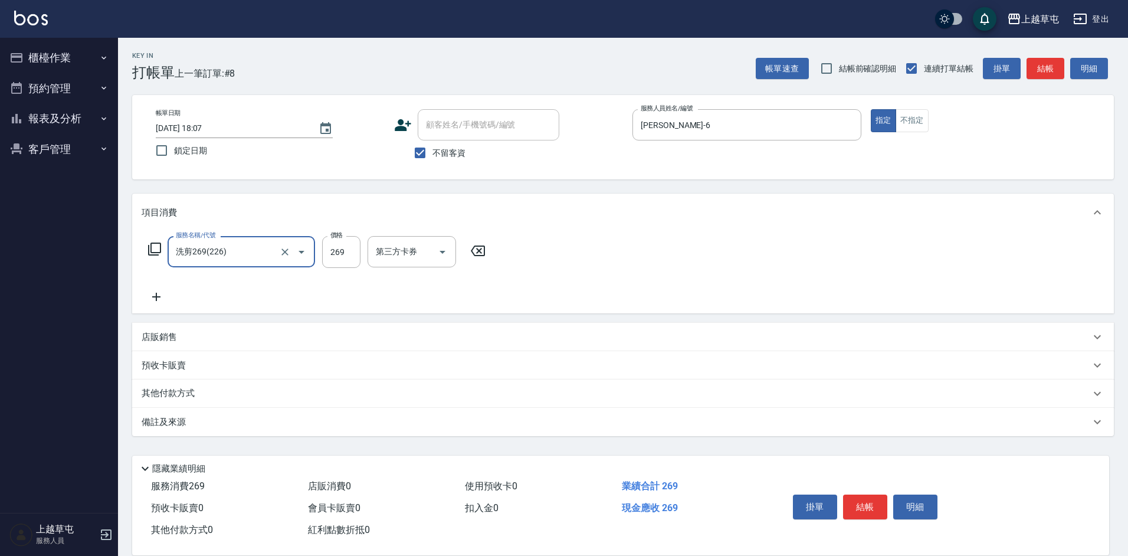
type input "洗剪269(226)"
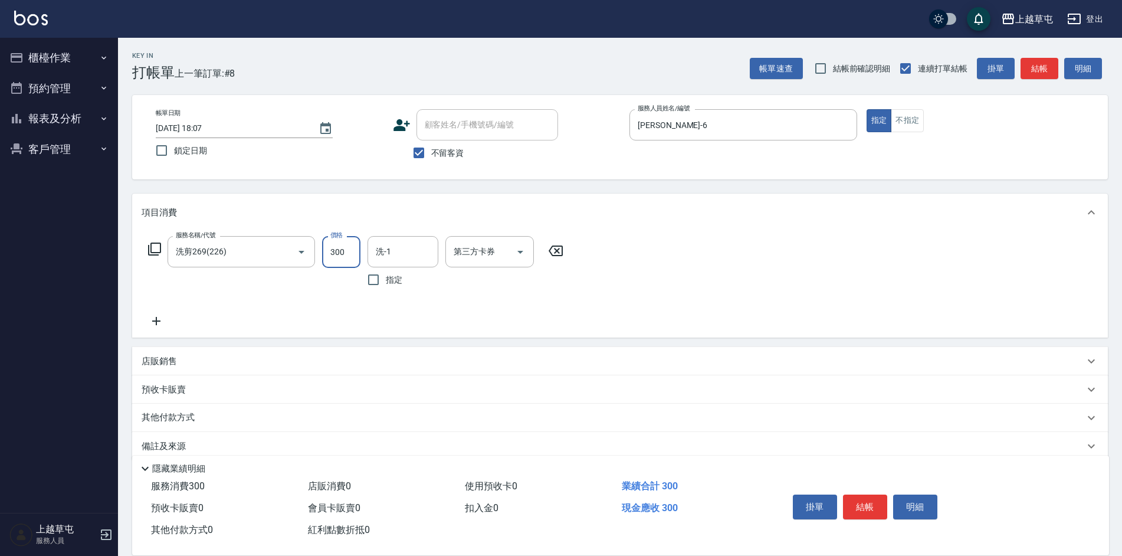
type input "300"
type input "林彥柏-35"
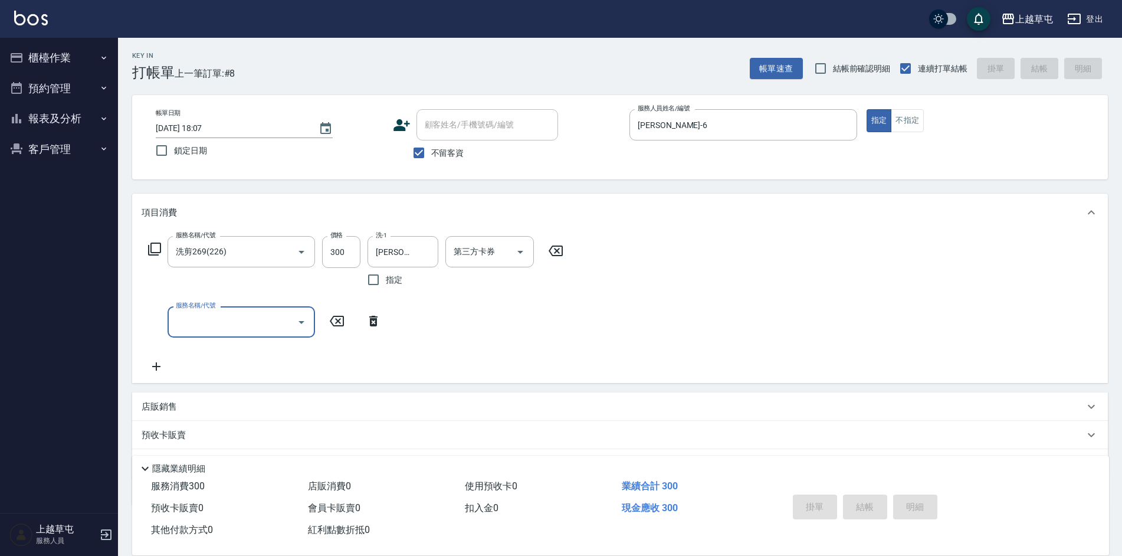
type input "2025/08/20 18:08"
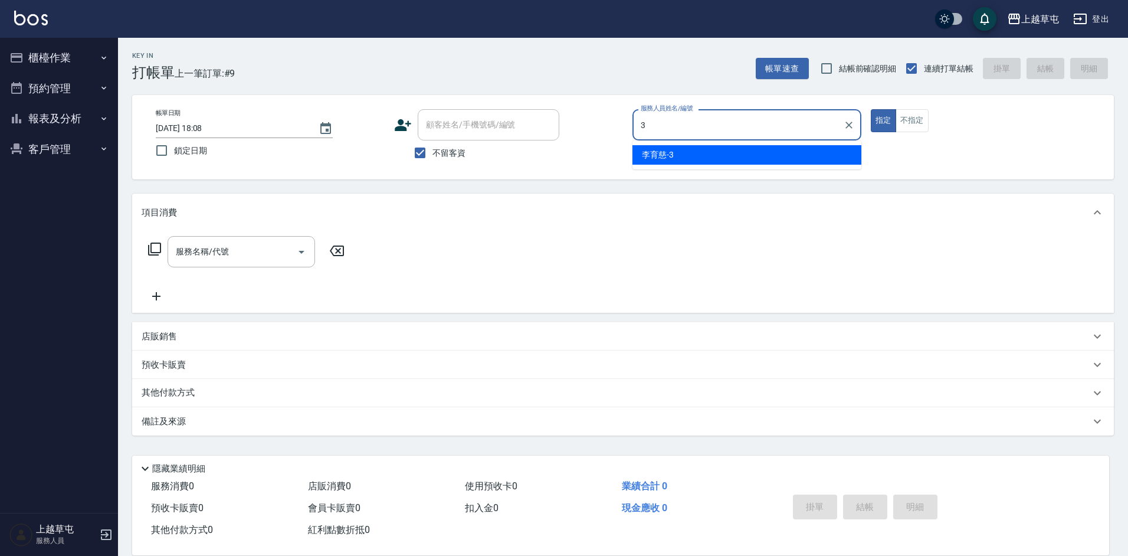
type input "[PERSON_NAME]-3"
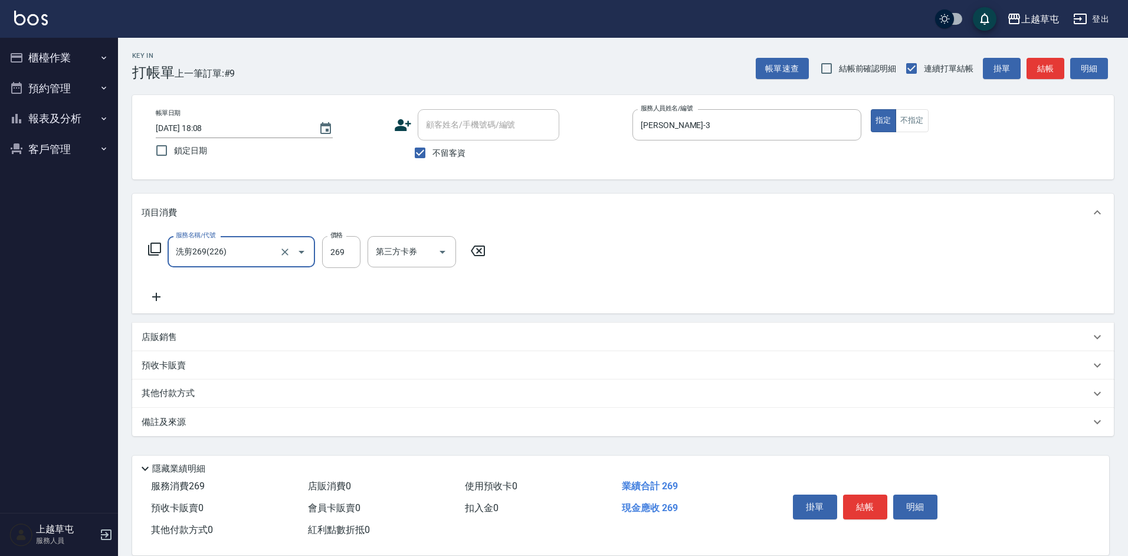
type input "洗剪269(226)"
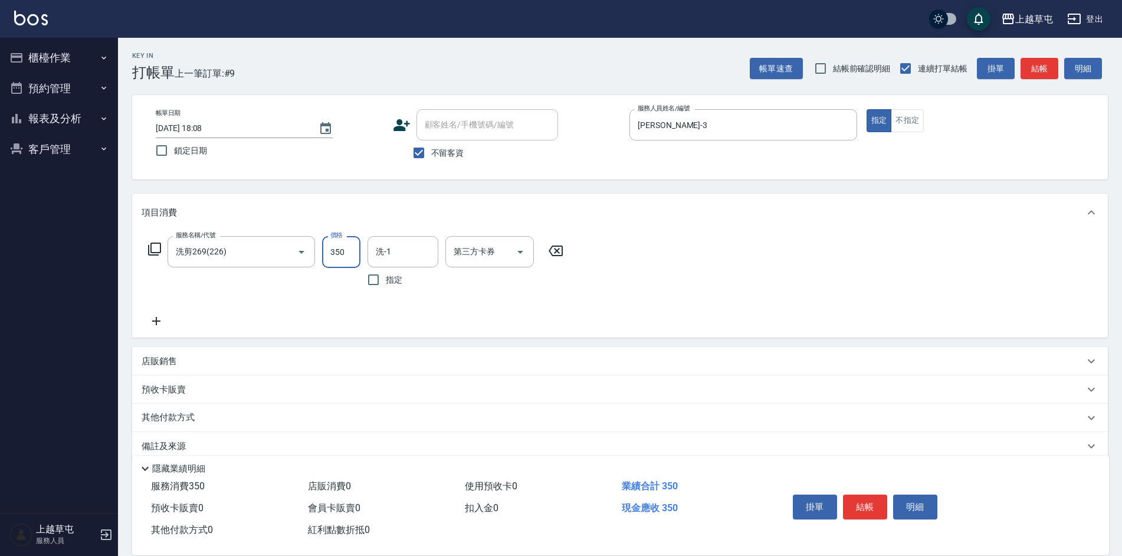
type input "350"
type input "[PERSON_NAME]-3"
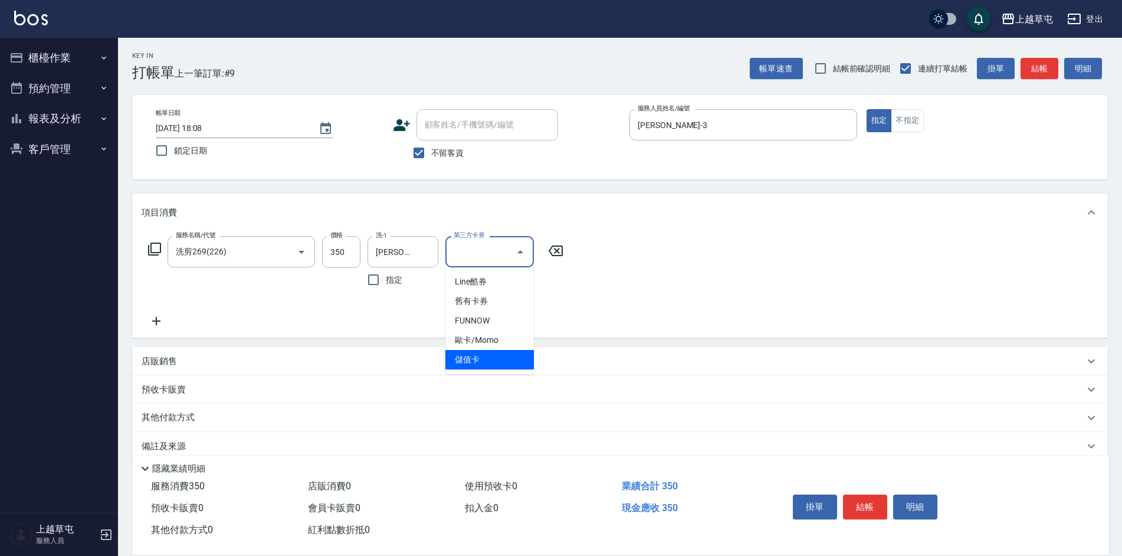
type input "儲值卡"
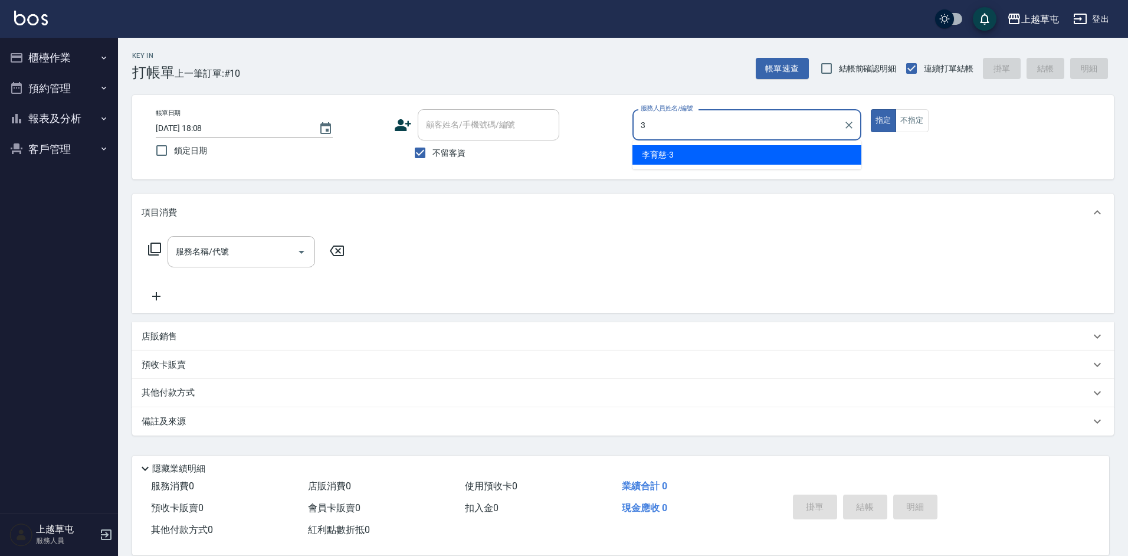
type input "[PERSON_NAME]-3"
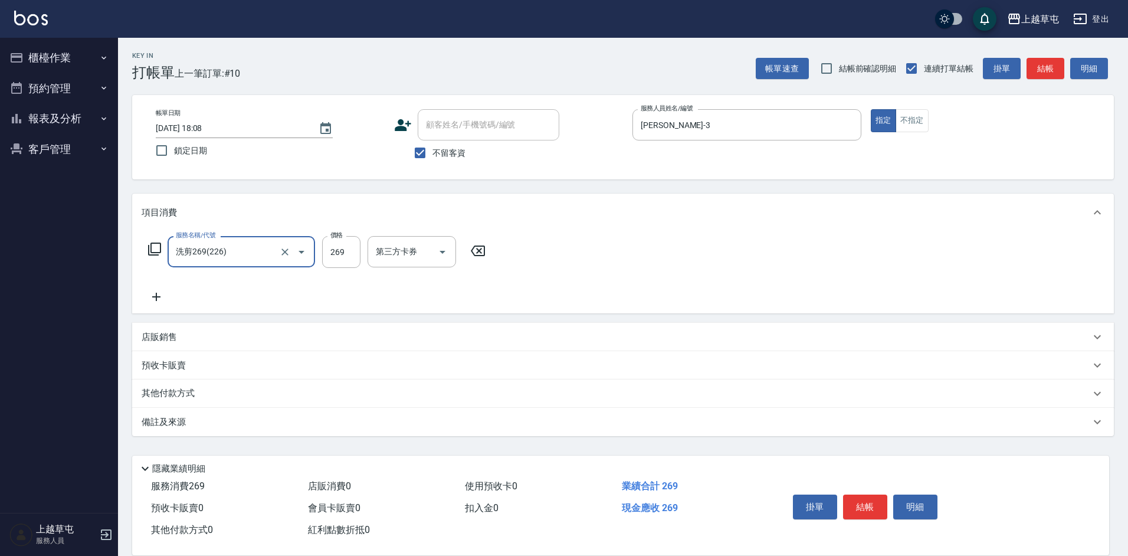
type input "洗剪269(226)"
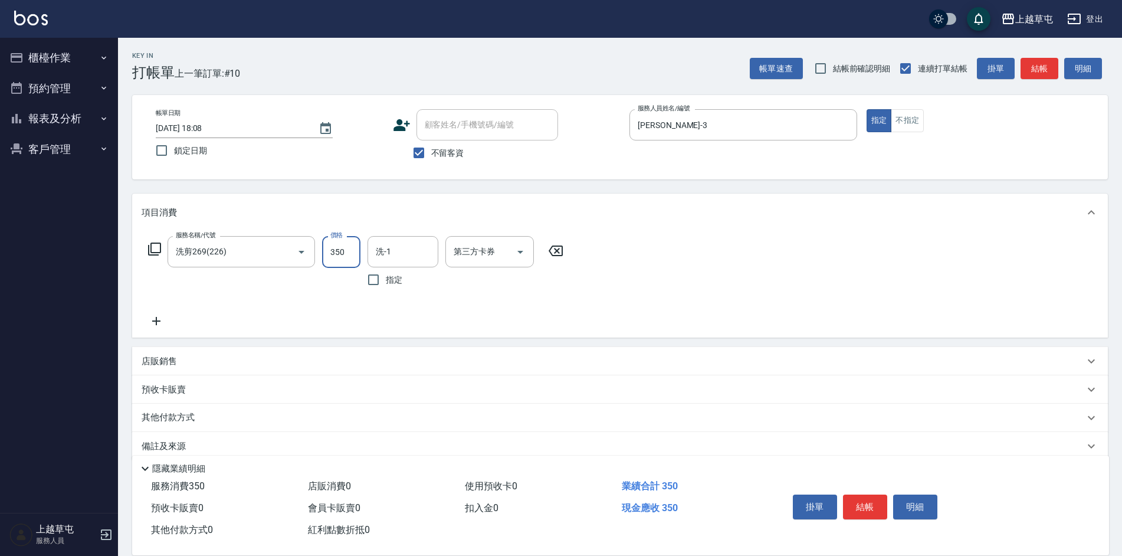
type input "350"
type input "林彥柏-35"
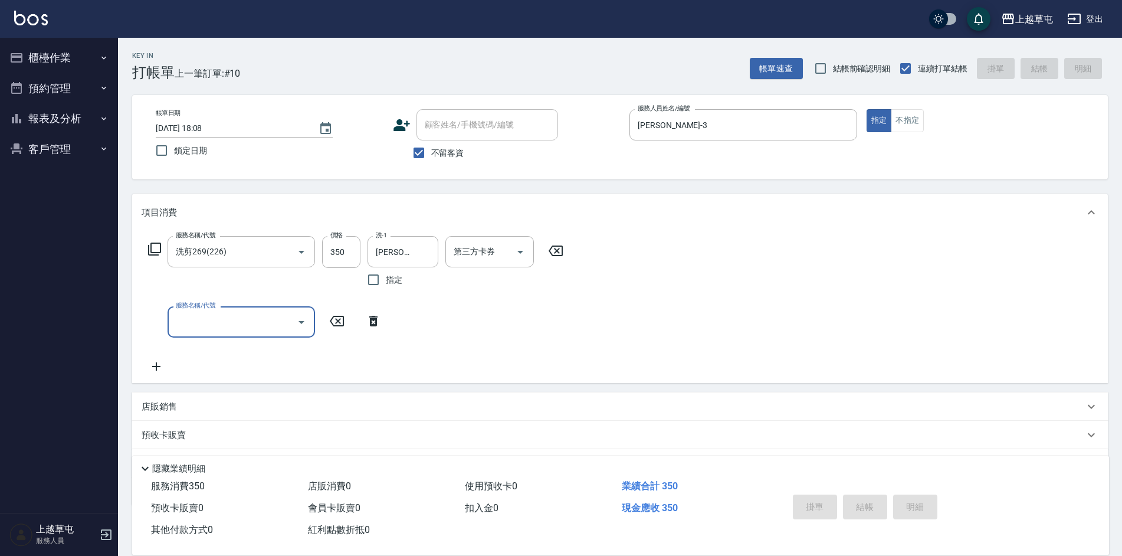
type input "2025/08/20 18:09"
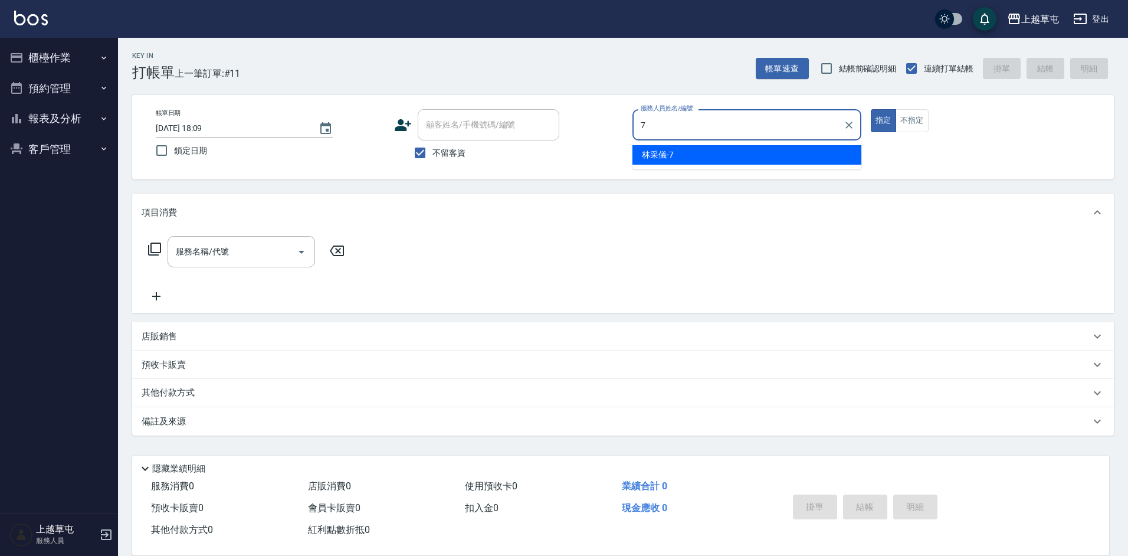
type input "林采儀-7"
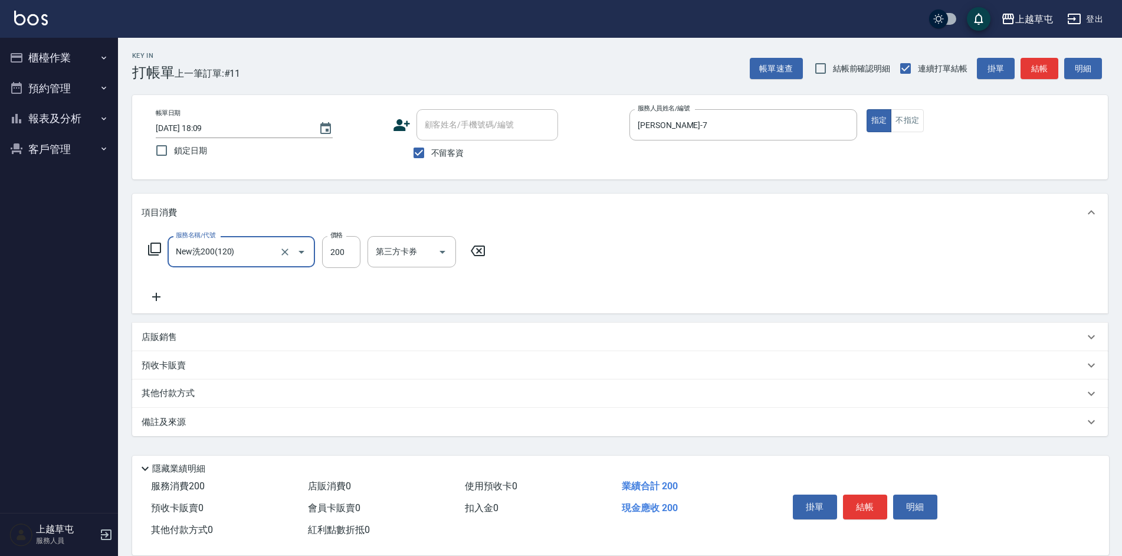
type input "New洗200(120)"
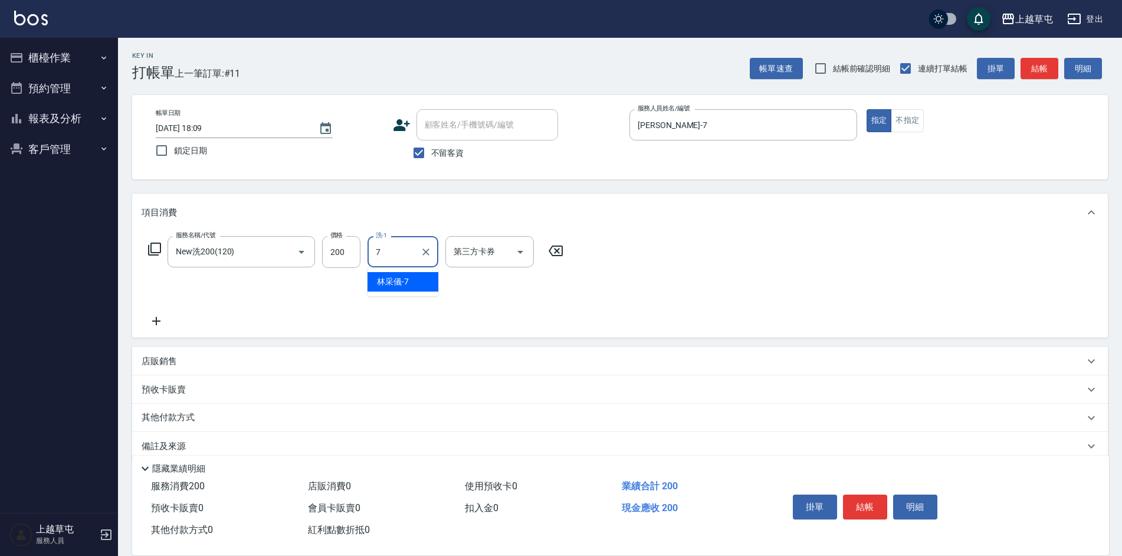
type input "林采儀-7"
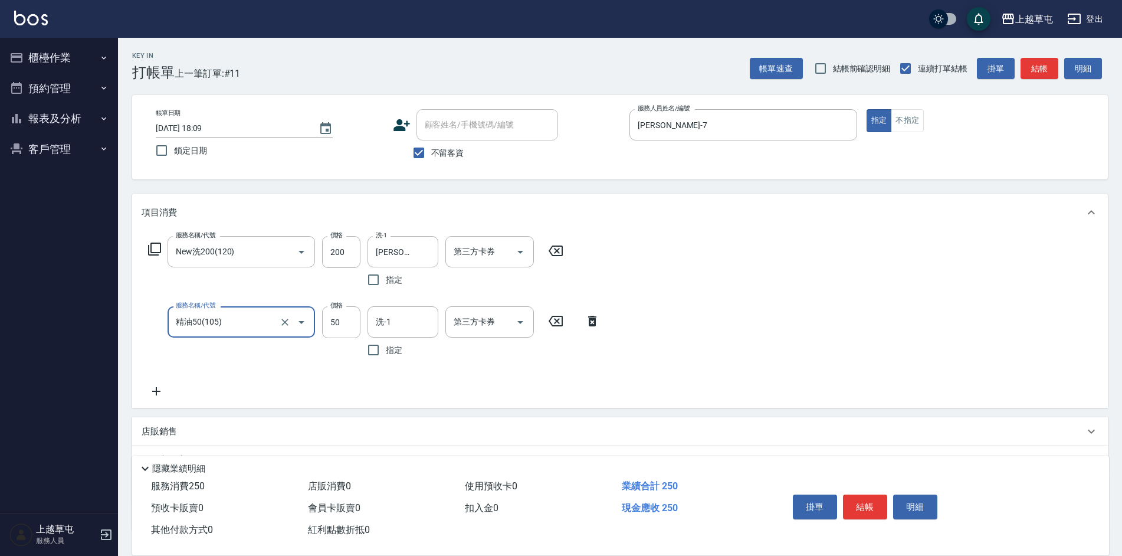
type input "精油50(105)"
type input "林采儀-7"
click at [467, 241] on div "第三方卡券 第三方卡券" at bounding box center [489, 251] width 88 height 31
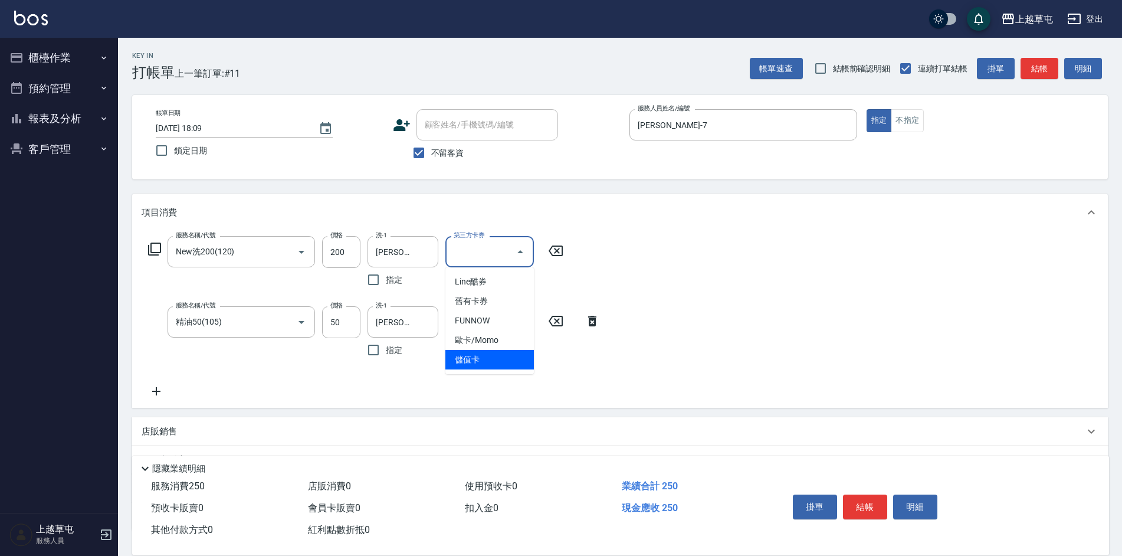
click at [483, 363] on span "儲值卡" at bounding box center [489, 359] width 88 height 19
type input "儲值卡"
click at [486, 320] on div "第三方卡券 第三方卡券" at bounding box center [489, 321] width 88 height 31
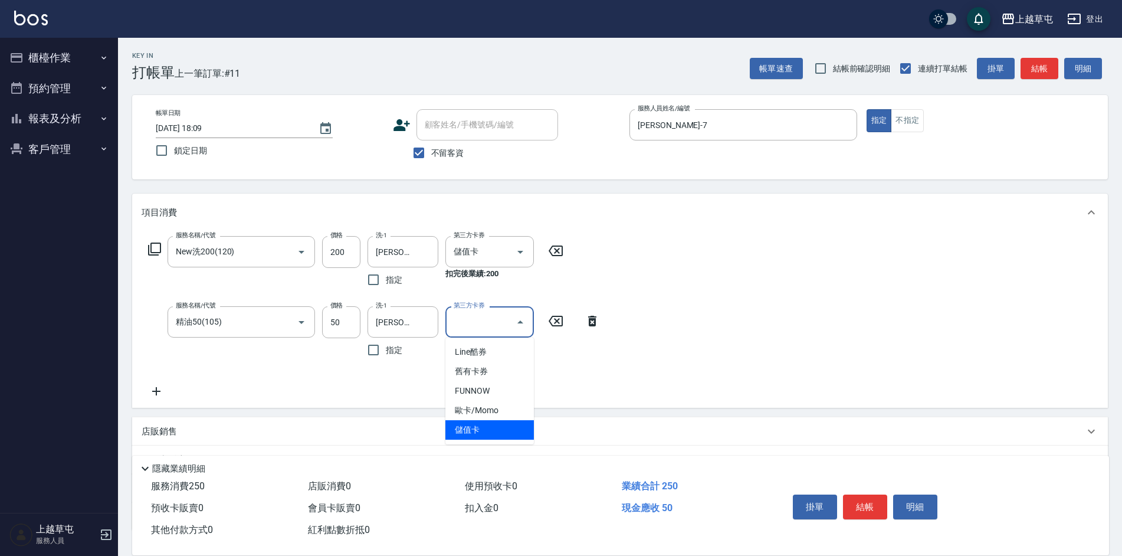
click at [474, 430] on span "儲值卡" at bounding box center [489, 429] width 88 height 19
type input "儲值卡"
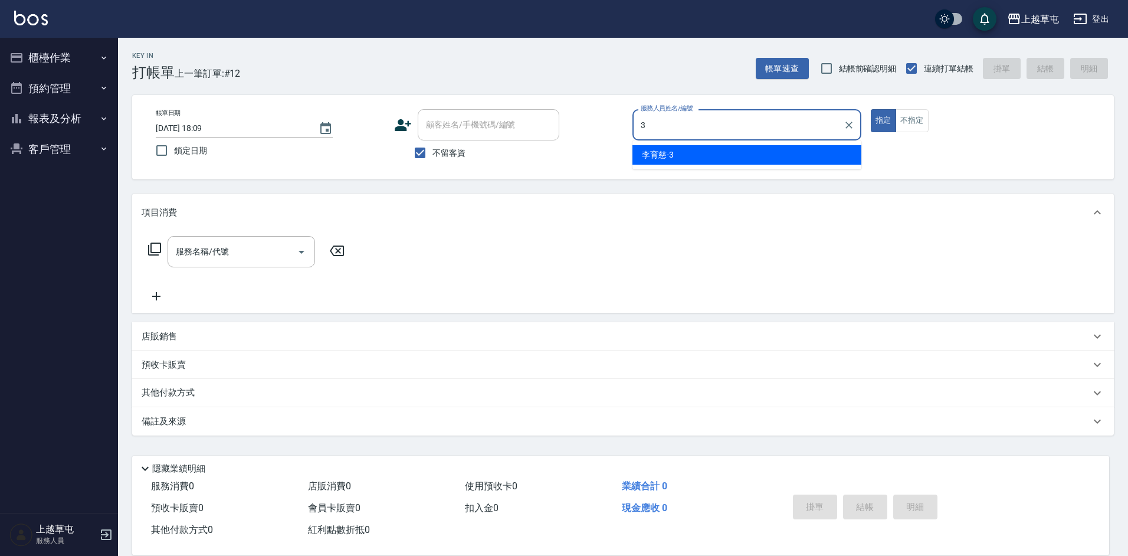
type input "[PERSON_NAME]-3"
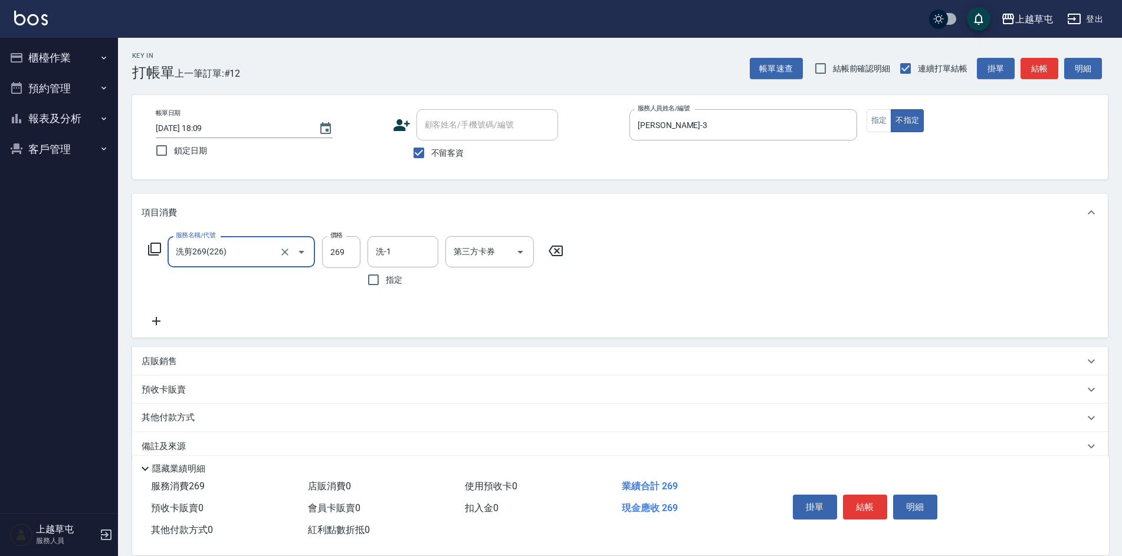
type input "洗剪269(226)"
type input "300"
type input "林彥柏-35"
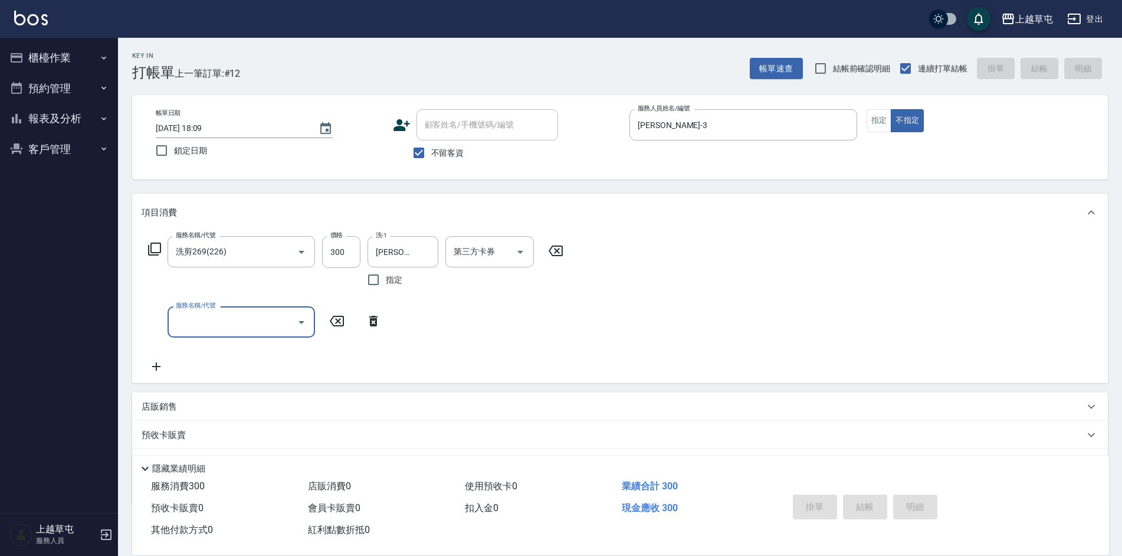
type input "2025/08/20 18:10"
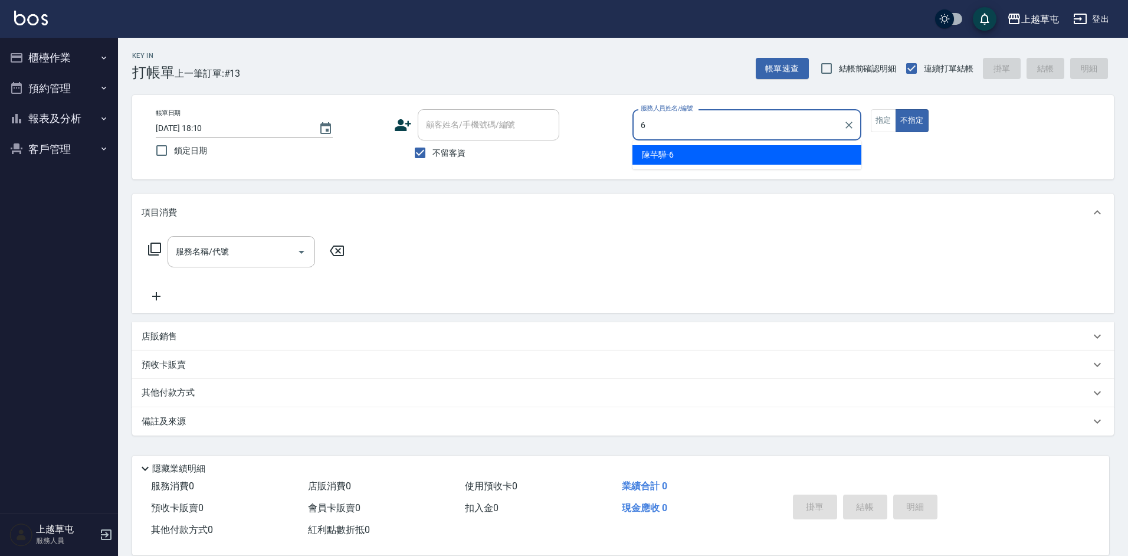
type input "陳芊驊-6"
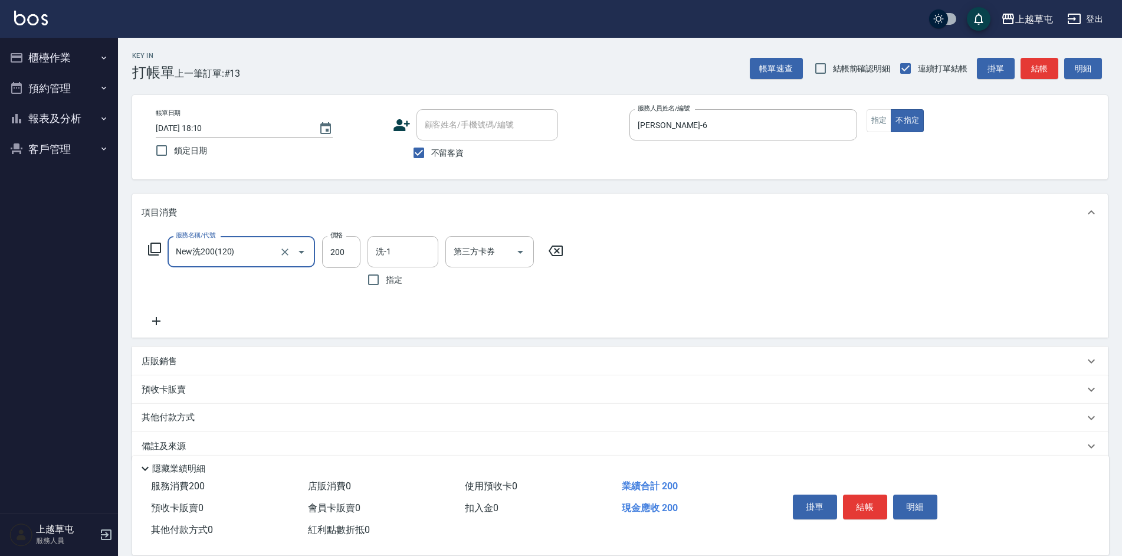
type input "New洗200(120)"
type input "林彥柏-35"
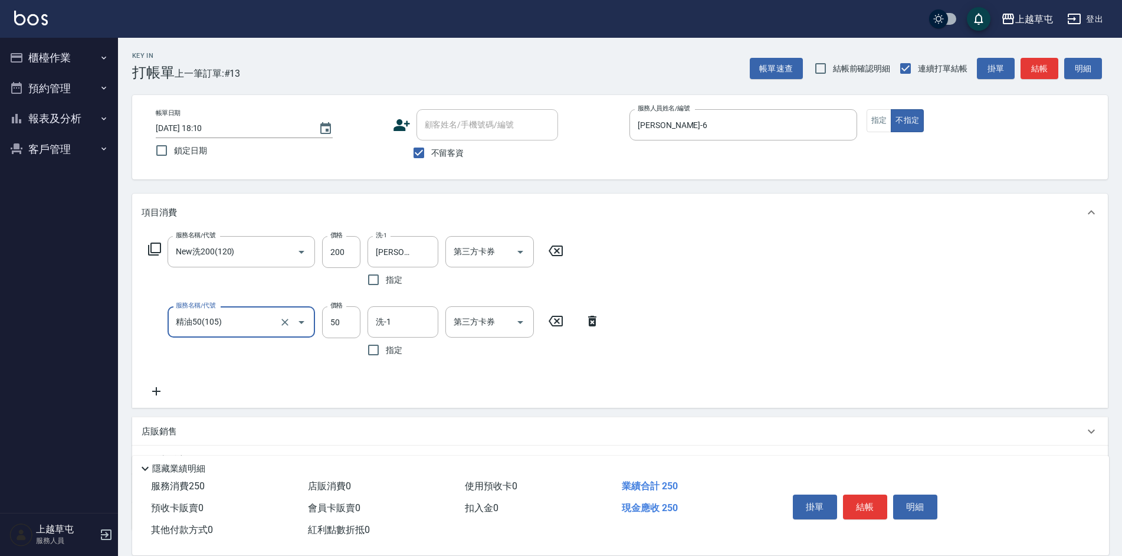
type input "精油50(105)"
type input "林彥柏-35"
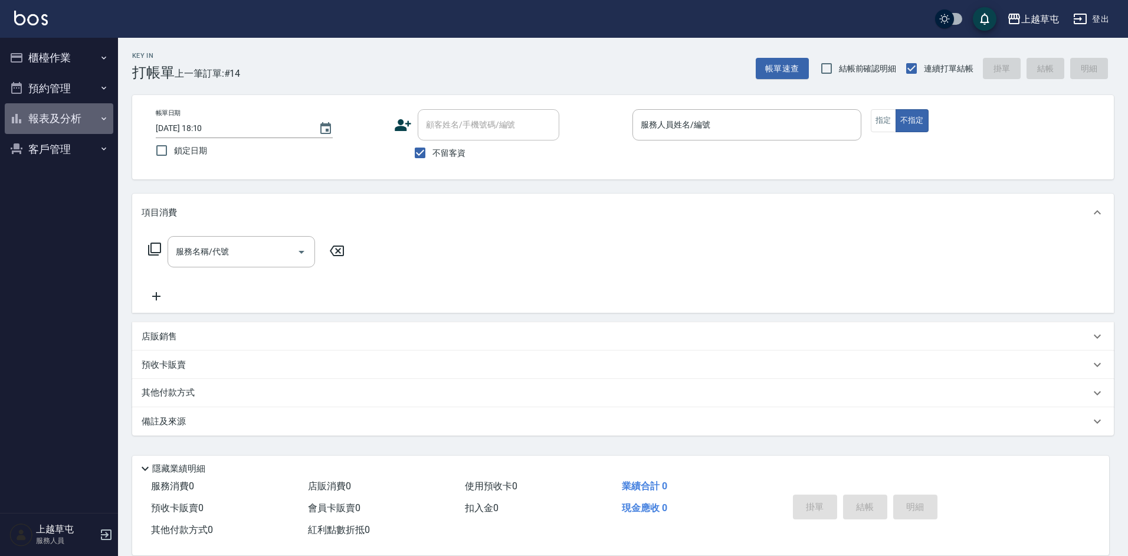
click at [77, 112] on button "報表及分析" at bounding box center [59, 118] width 109 height 31
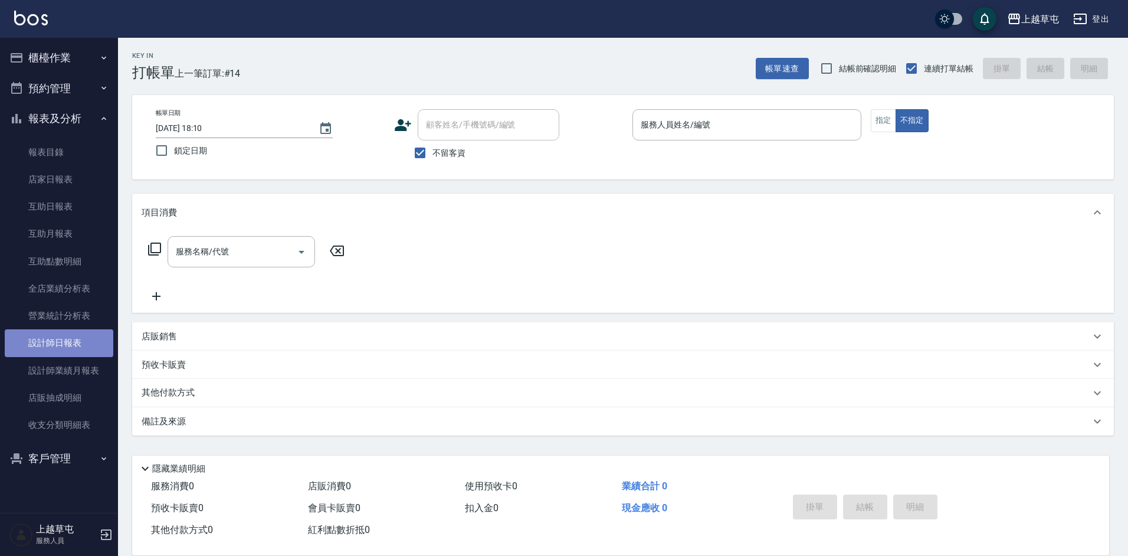
click at [70, 349] on link "設計師日報表" at bounding box center [59, 342] width 109 height 27
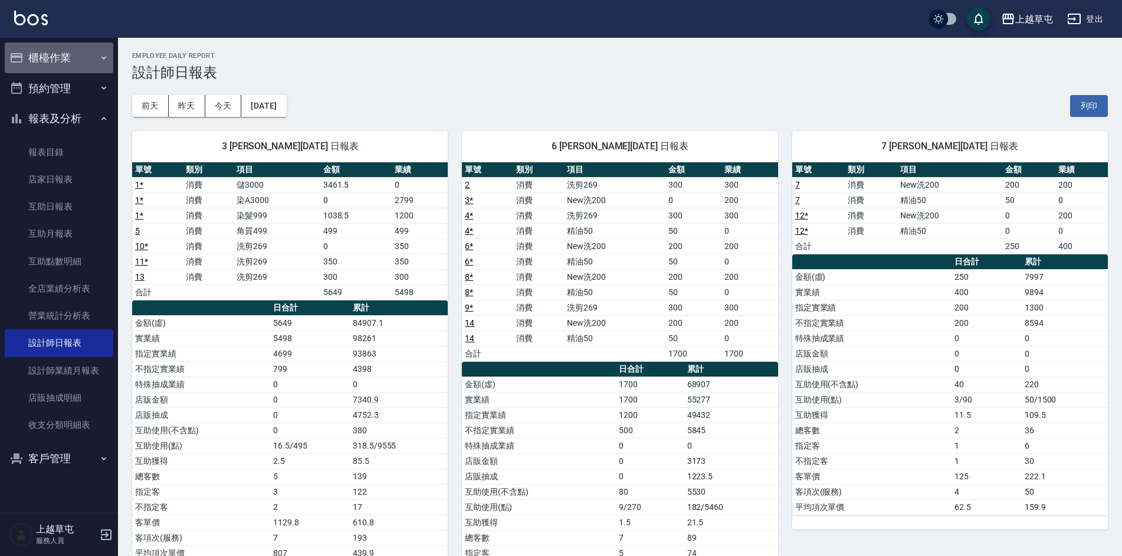
click at [57, 53] on button "櫃檯作業" at bounding box center [59, 57] width 109 height 31
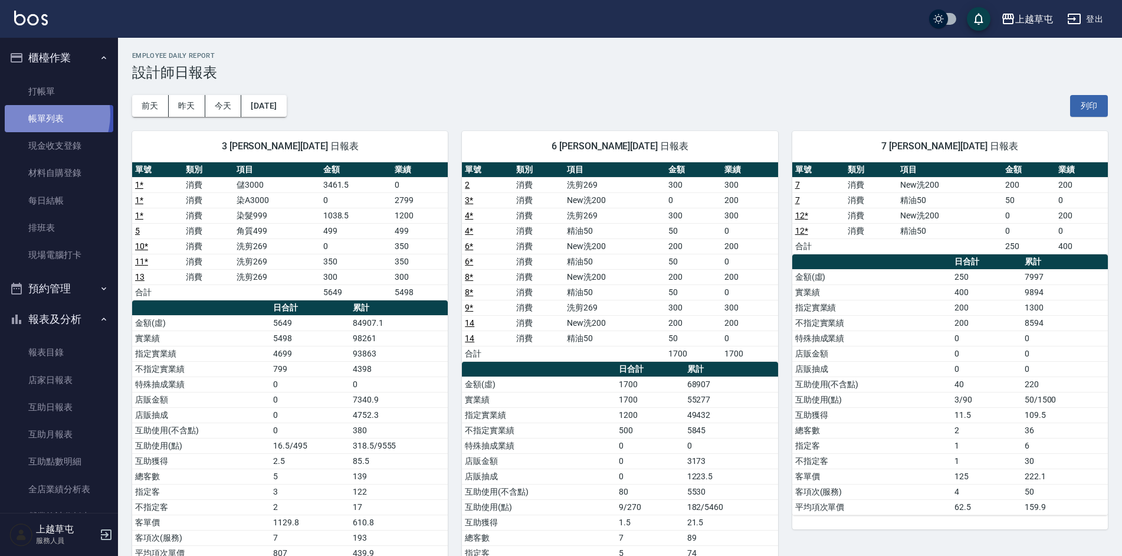
click at [37, 114] on link "帳單列表" at bounding box center [59, 118] width 109 height 27
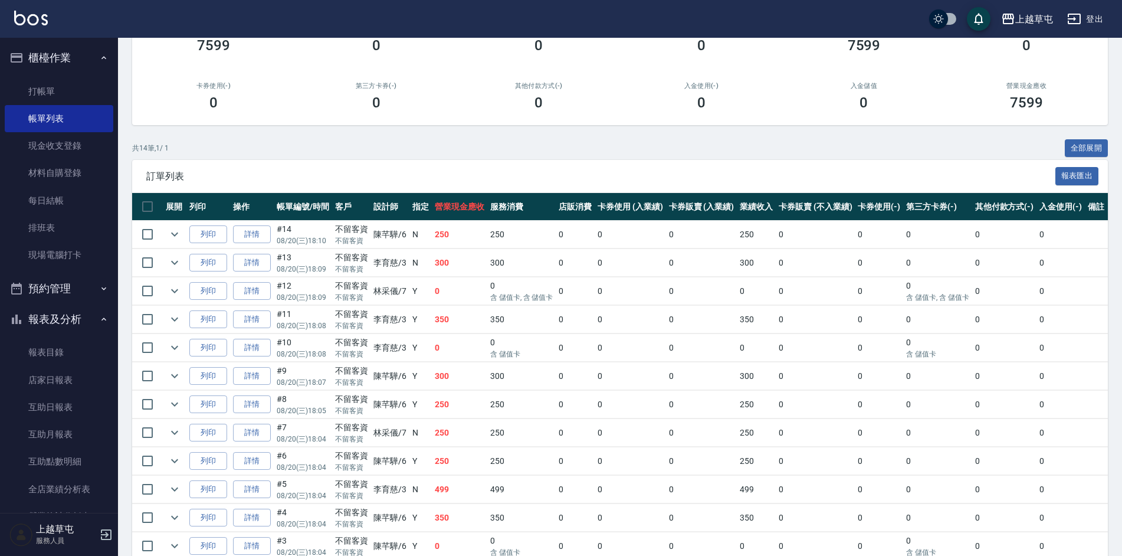
scroll to position [251, 0]
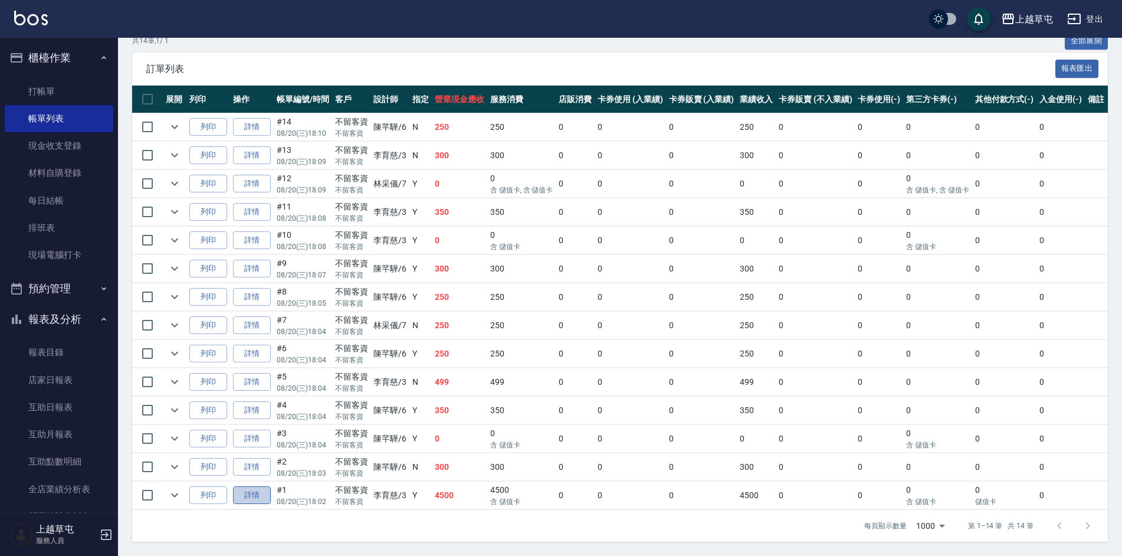
click at [253, 486] on link "詳情" at bounding box center [252, 495] width 38 height 18
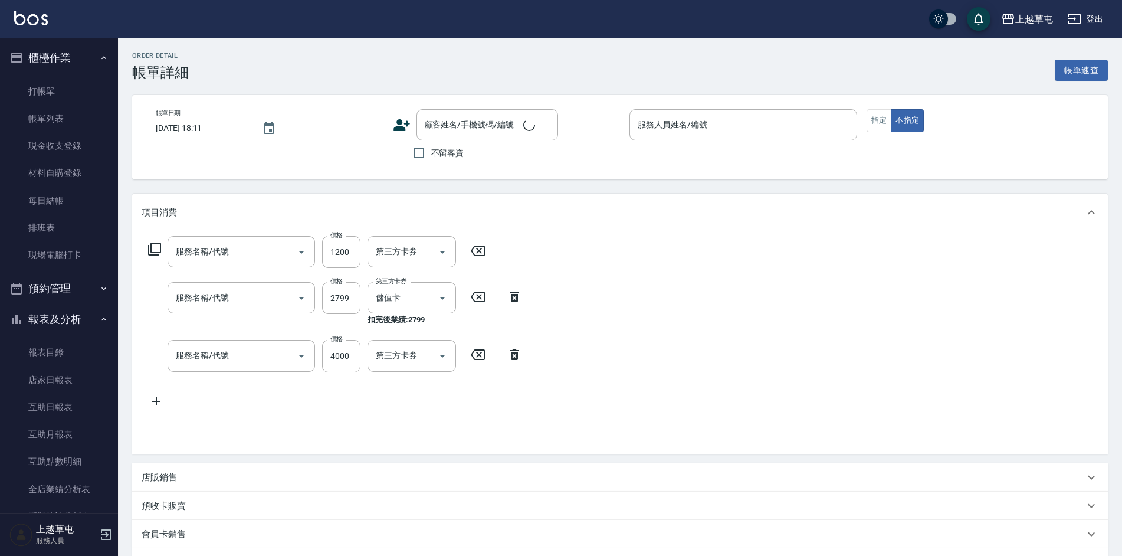
type input "2025/08/20 18:02"
checkbox input "true"
type input "[PERSON_NAME]-3"
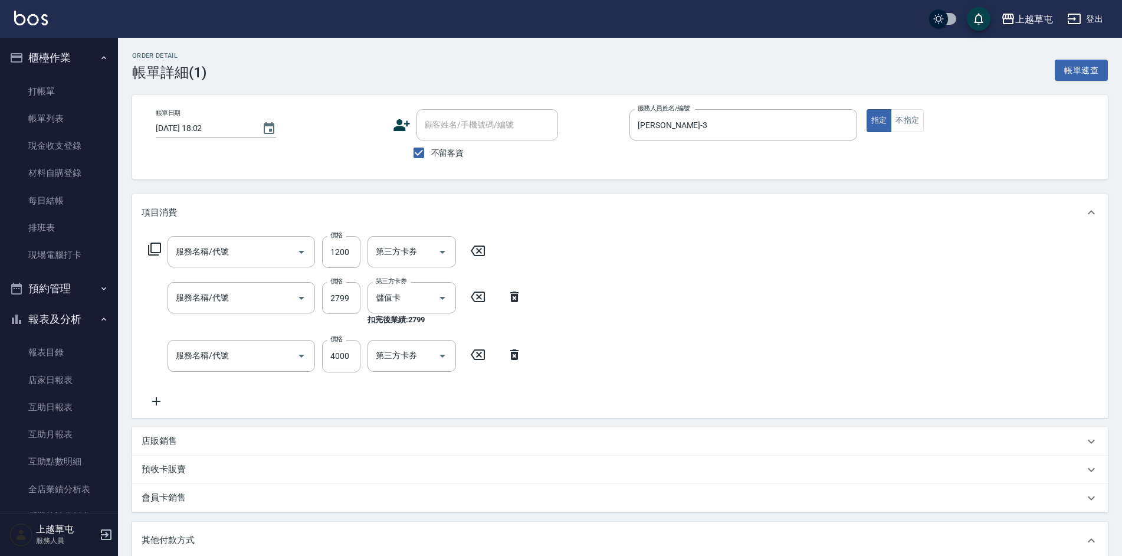
type input "染髮999(499)"
type input "染A3000(41)"
type input "儲3000(8300)"
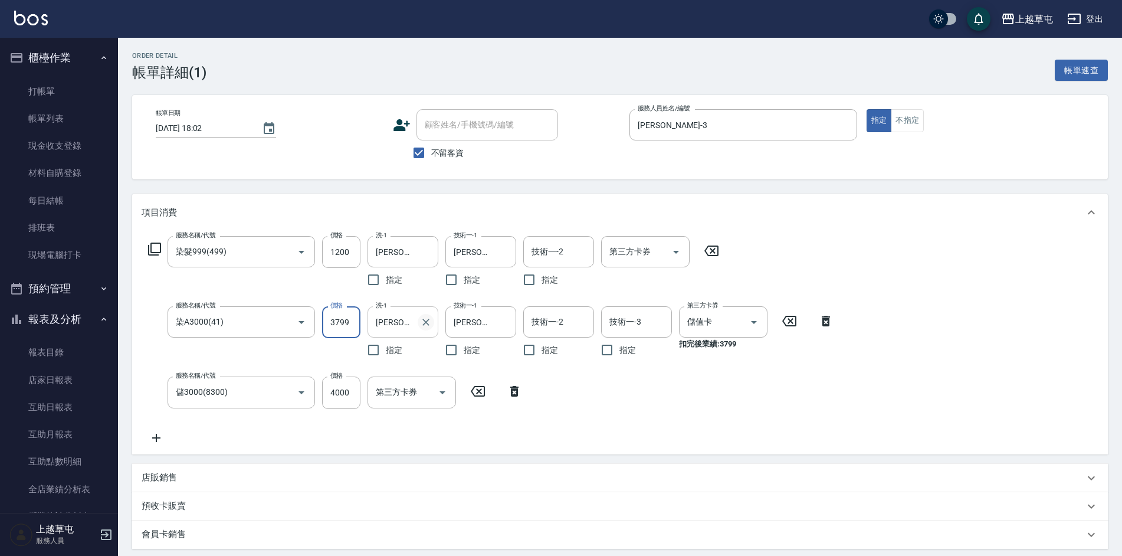
type input "3799"
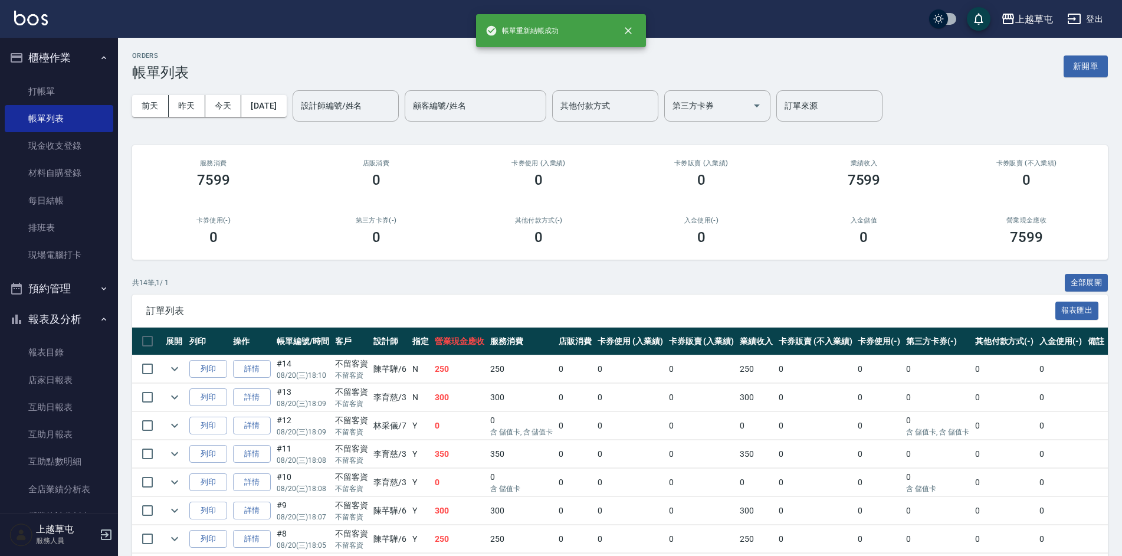
scroll to position [176, 0]
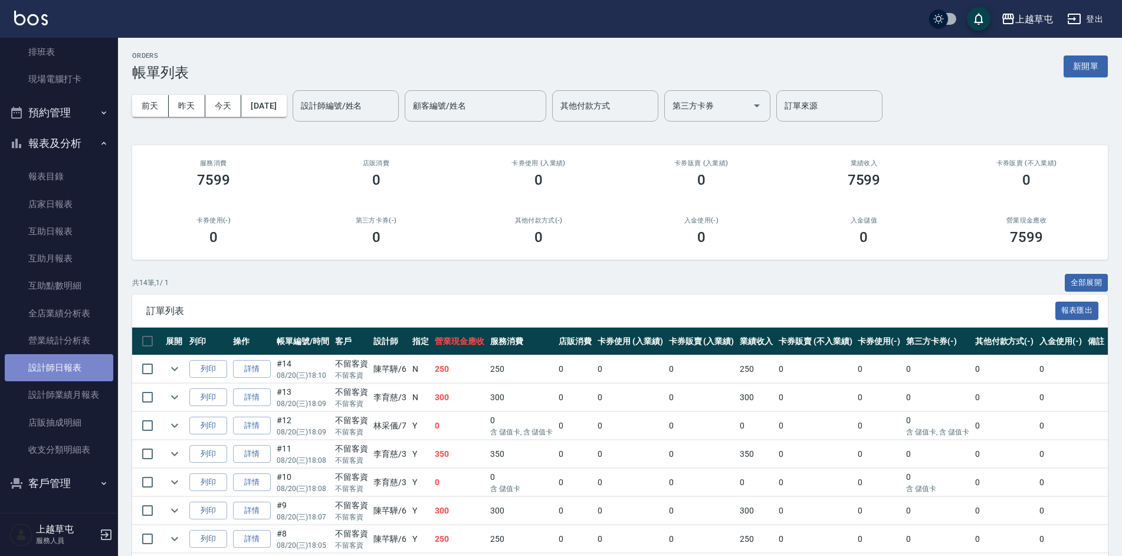
click at [75, 366] on link "設計師日報表" at bounding box center [59, 367] width 109 height 27
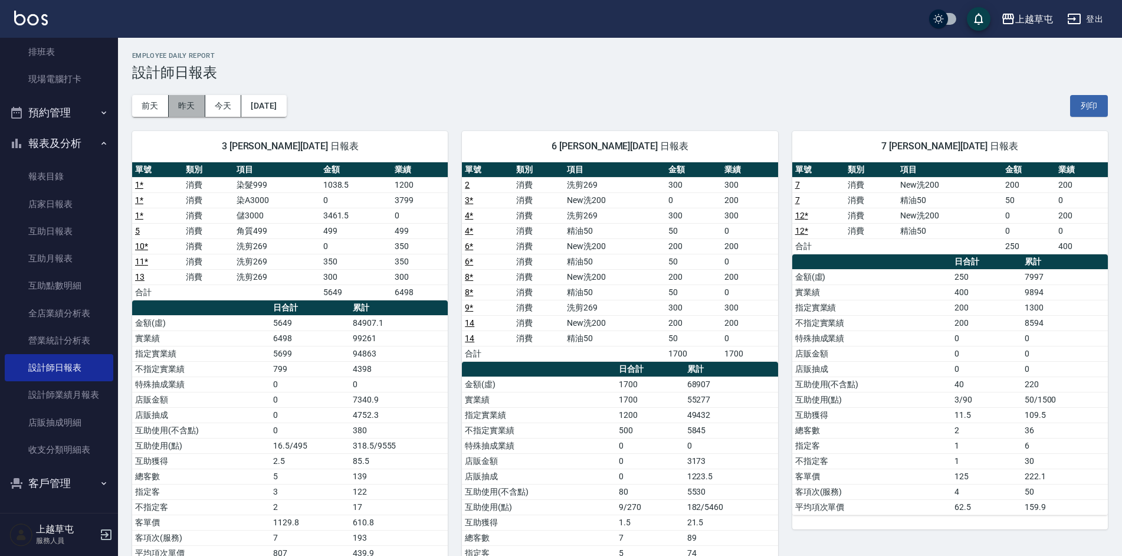
click at [188, 101] on button "昨天" at bounding box center [187, 106] width 37 height 22
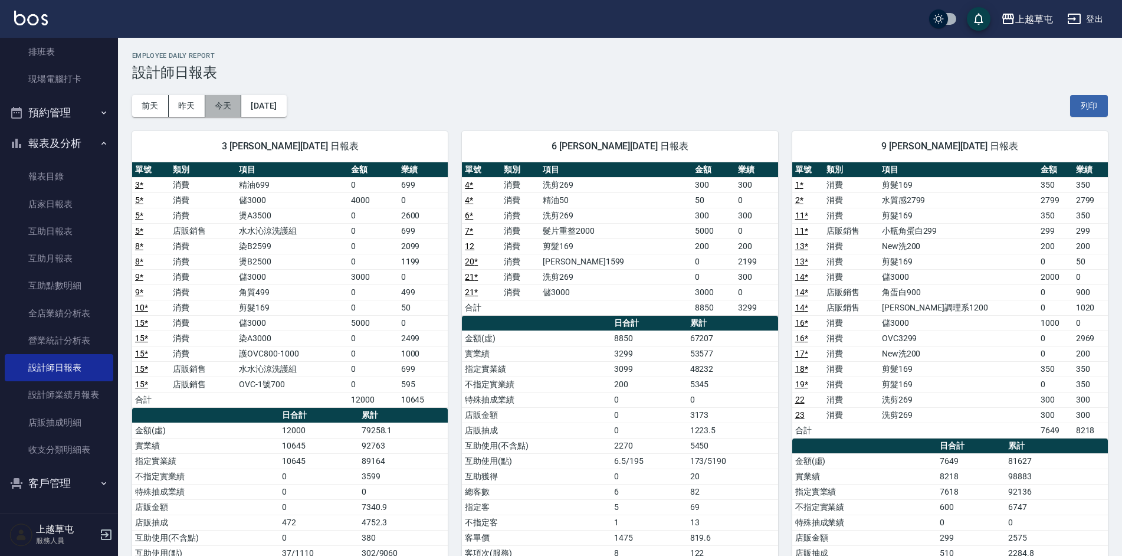
click at [218, 107] on button "今天" at bounding box center [223, 106] width 37 height 22
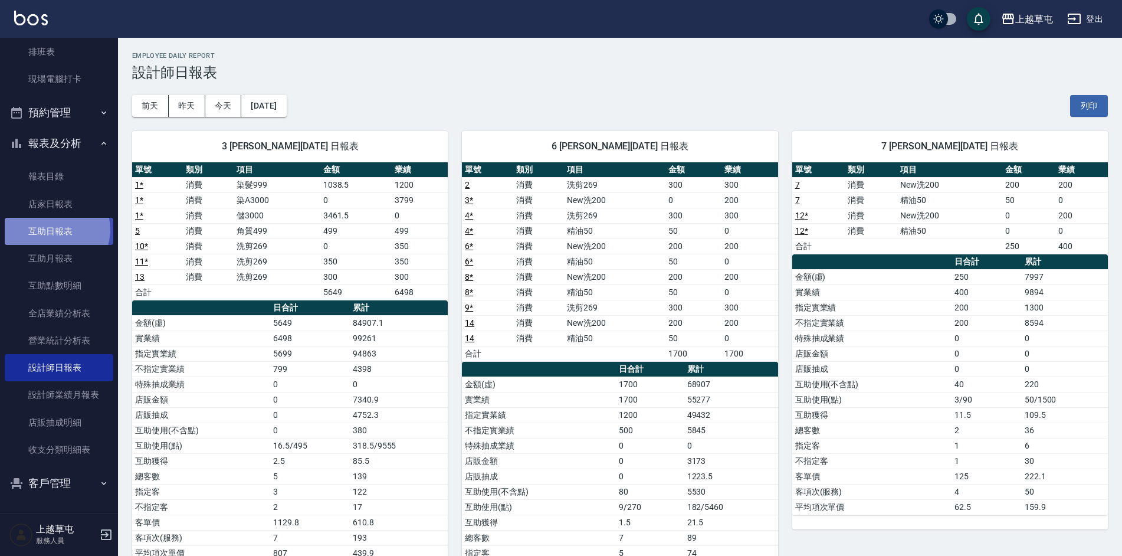
click at [55, 230] on link "互助日報表" at bounding box center [59, 231] width 109 height 27
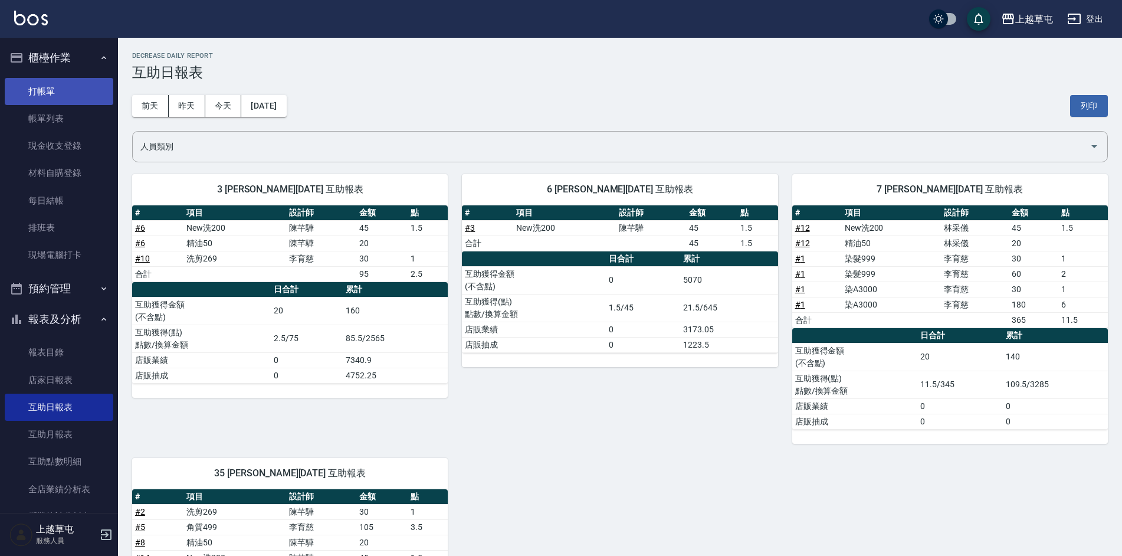
click at [53, 83] on link "打帳單" at bounding box center [59, 91] width 109 height 27
